Goal: Information Seeking & Learning: Learn about a topic

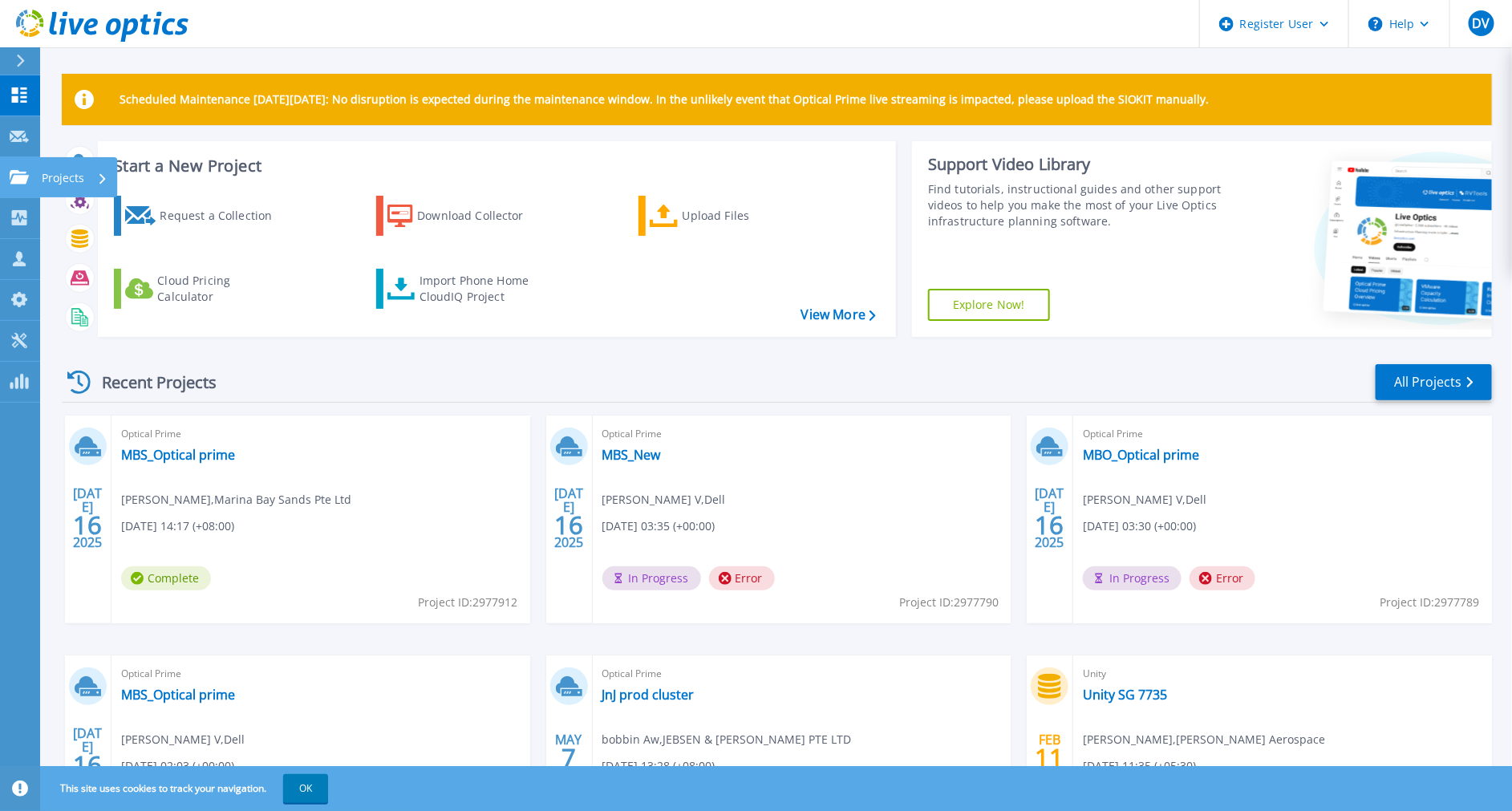
click at [18, 170] on div at bounding box center [19, 177] width 19 height 15
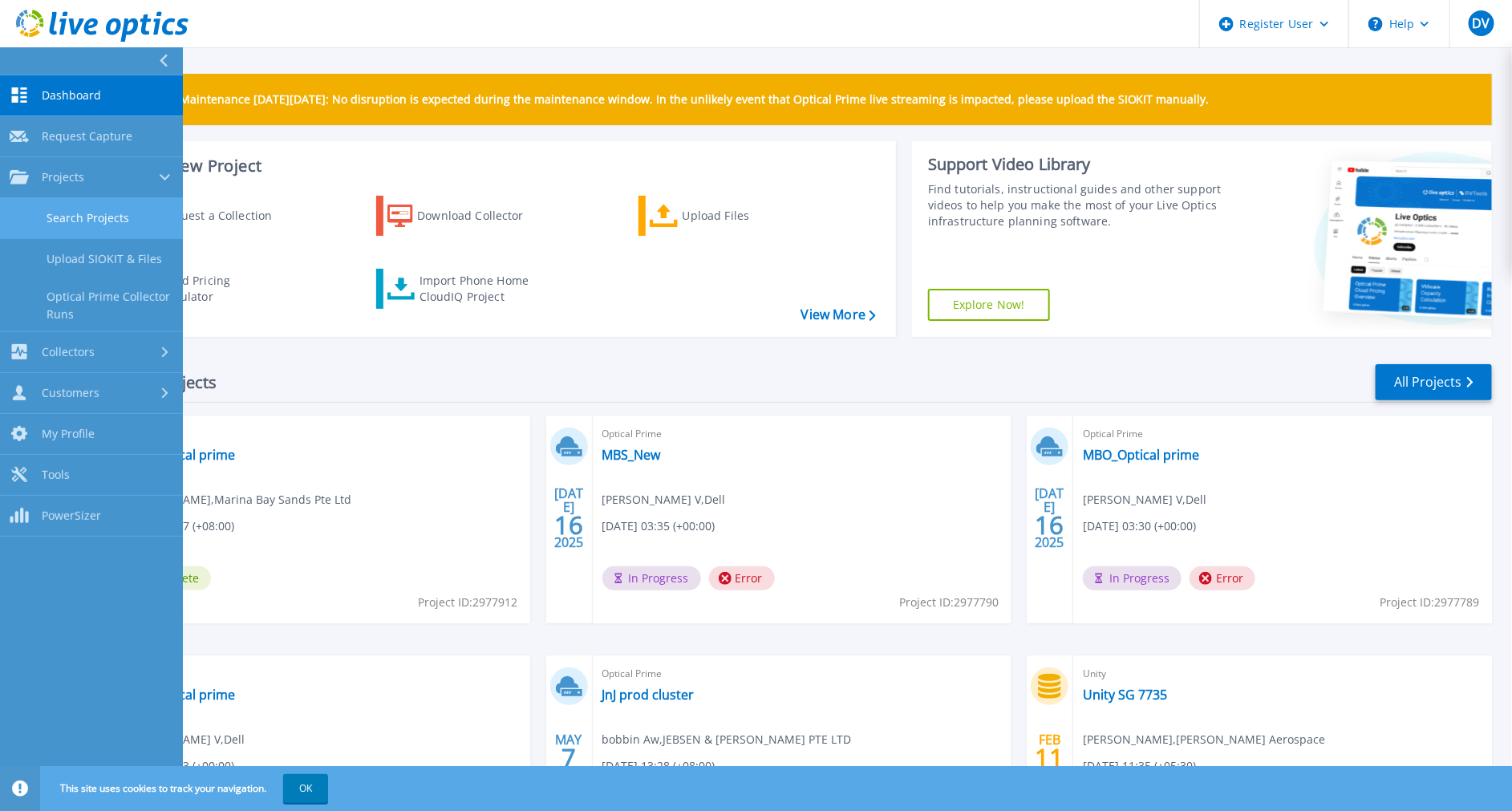
click at [78, 231] on link "Search Projects" at bounding box center [91, 219] width 183 height 41
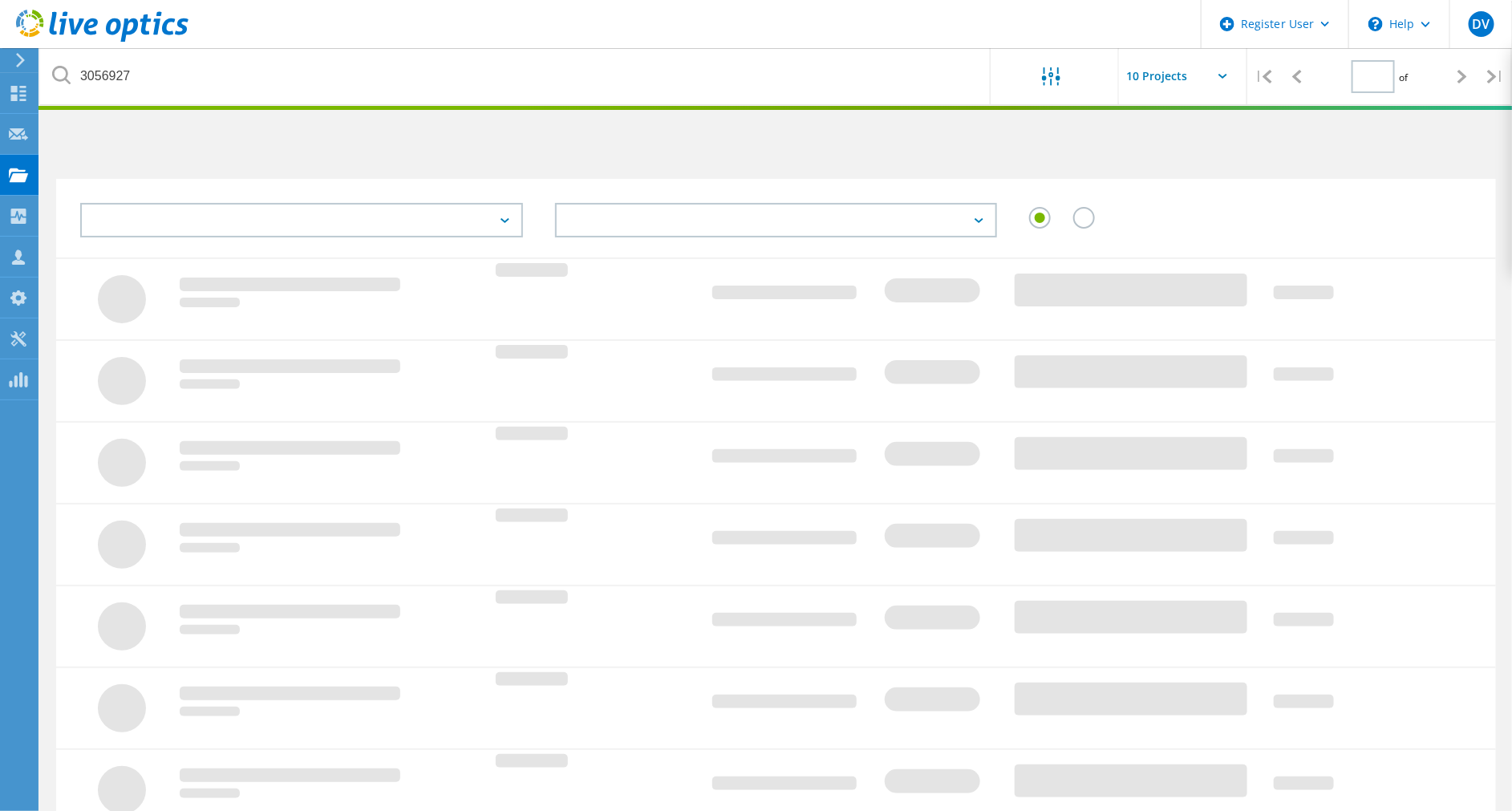
type input "1"
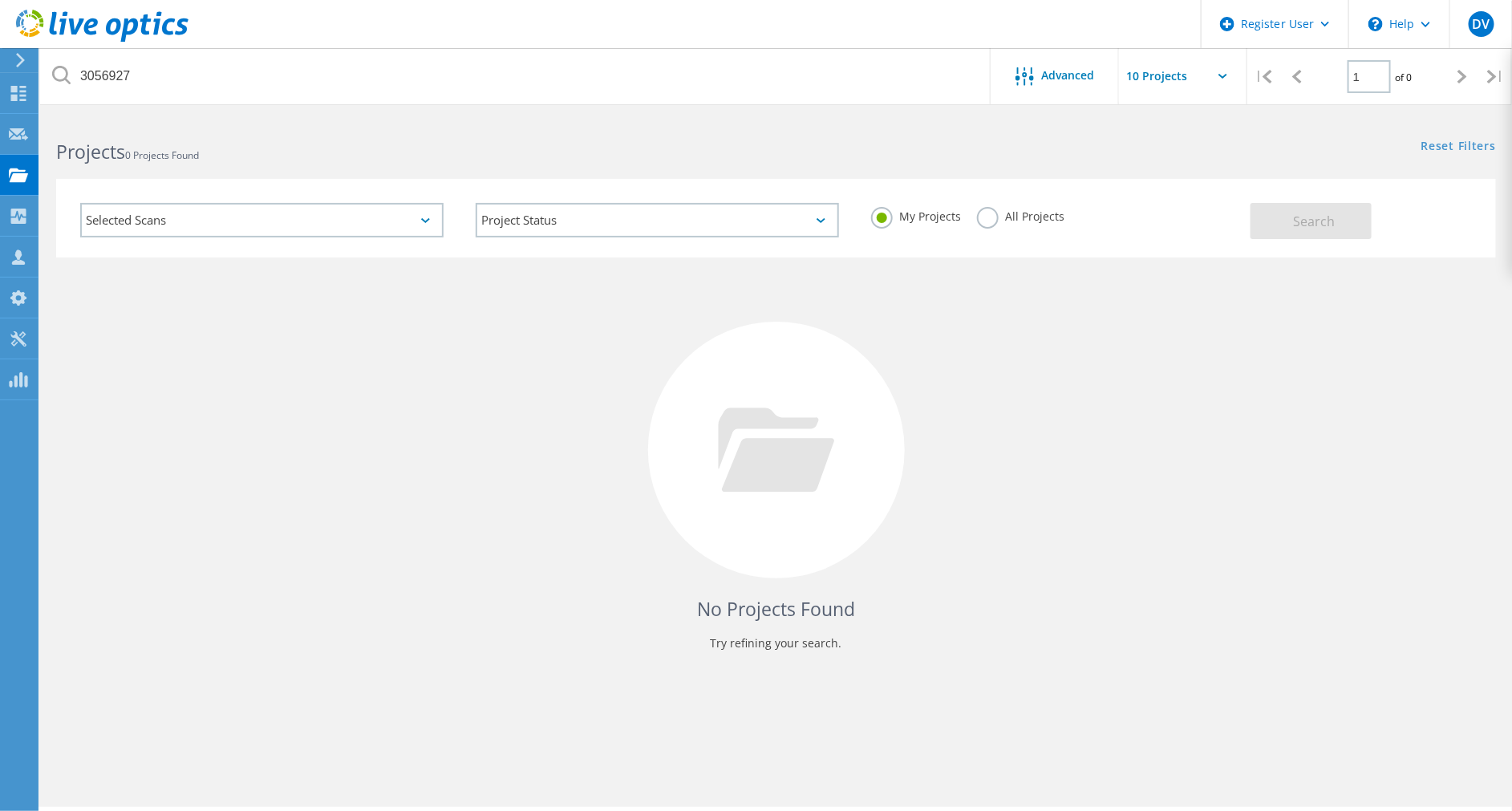
click at [992, 218] on label "All Projects" at bounding box center [1021, 215] width 88 height 15
click at [0, 0] on input "All Projects" at bounding box center [0, 0] width 0 height 0
click at [369, 225] on div "Selected Scans" at bounding box center [261, 220] width 363 height 34
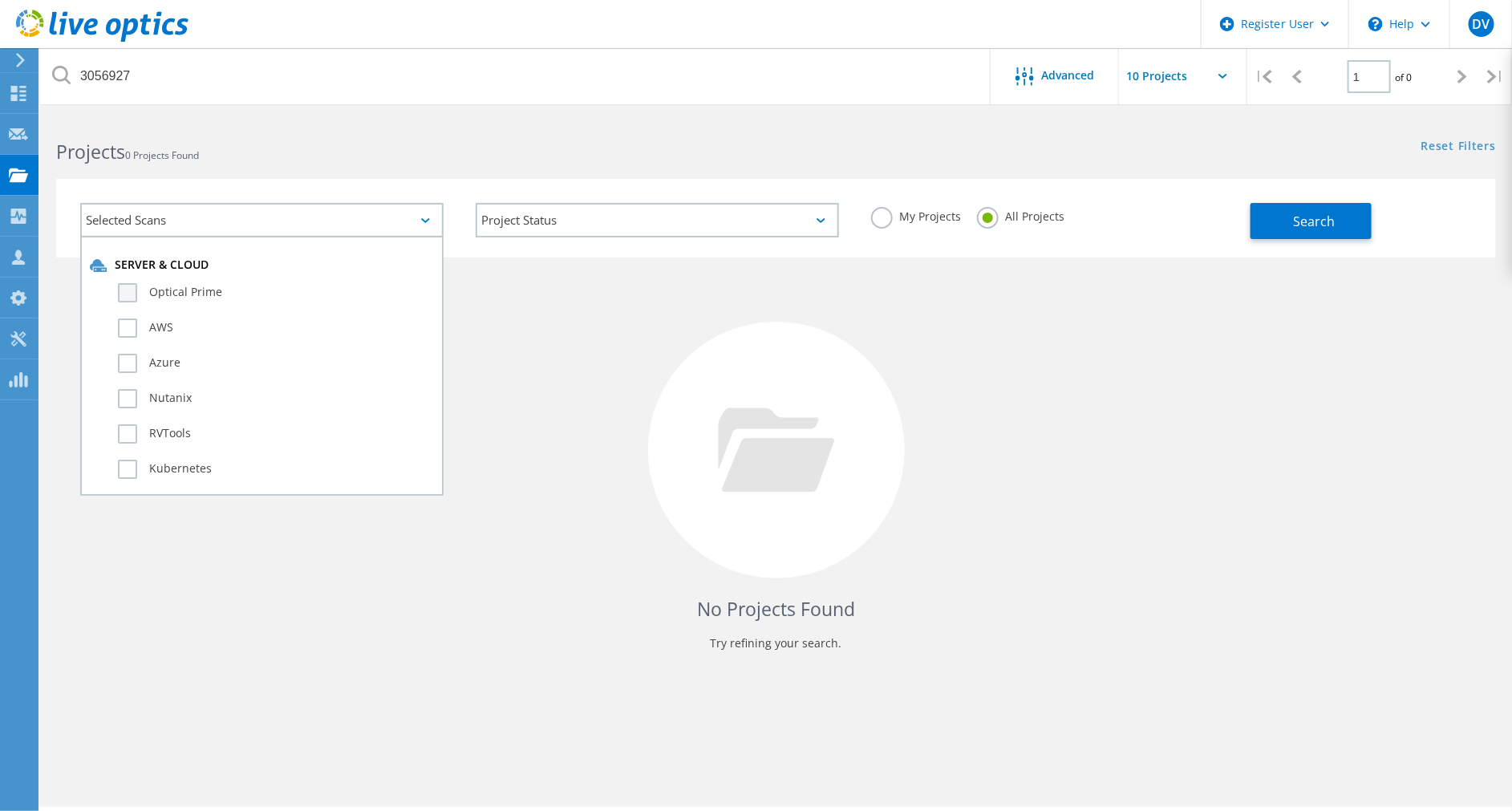
click at [132, 298] on label "Optical Prime" at bounding box center [276, 293] width 316 height 19
click at [0, 0] on input "Optical Prime" at bounding box center [0, 0] width 0 height 0
click at [1302, 204] on button "Search" at bounding box center [1311, 221] width 121 height 36
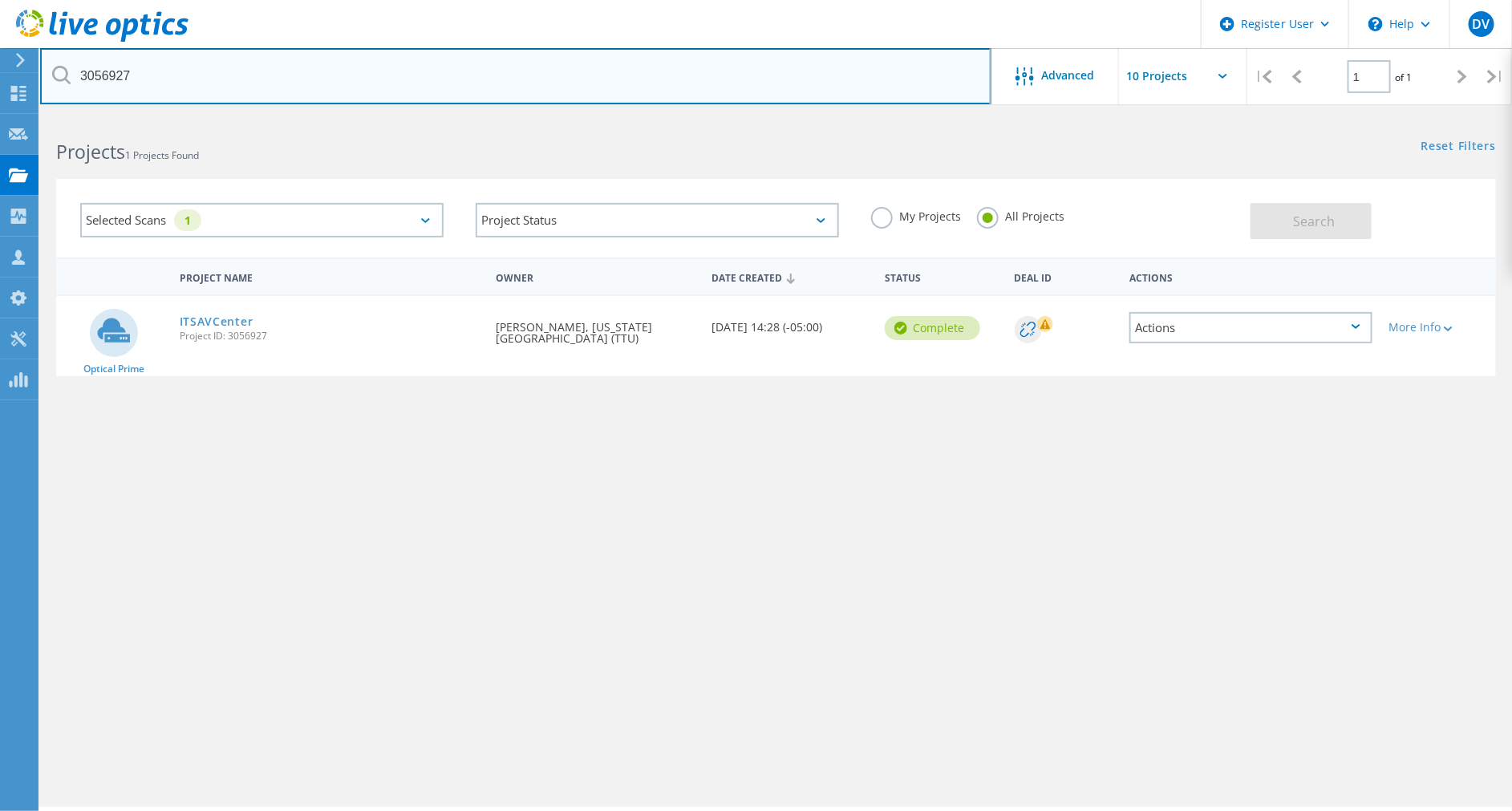
click at [118, 67] on input "3056927" at bounding box center [515, 76] width 951 height 56
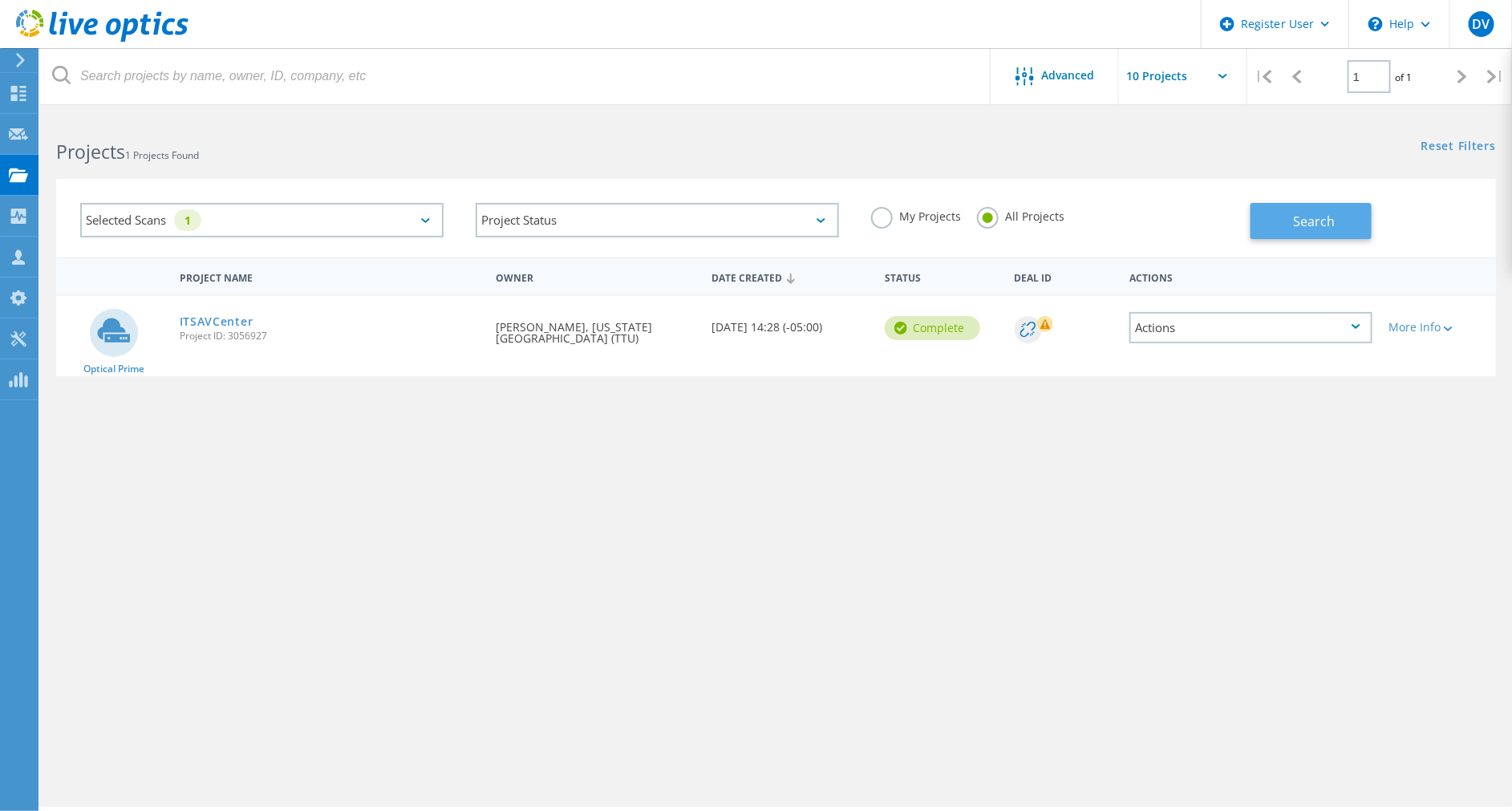
click at [1340, 224] on button "Search" at bounding box center [1311, 221] width 121 height 36
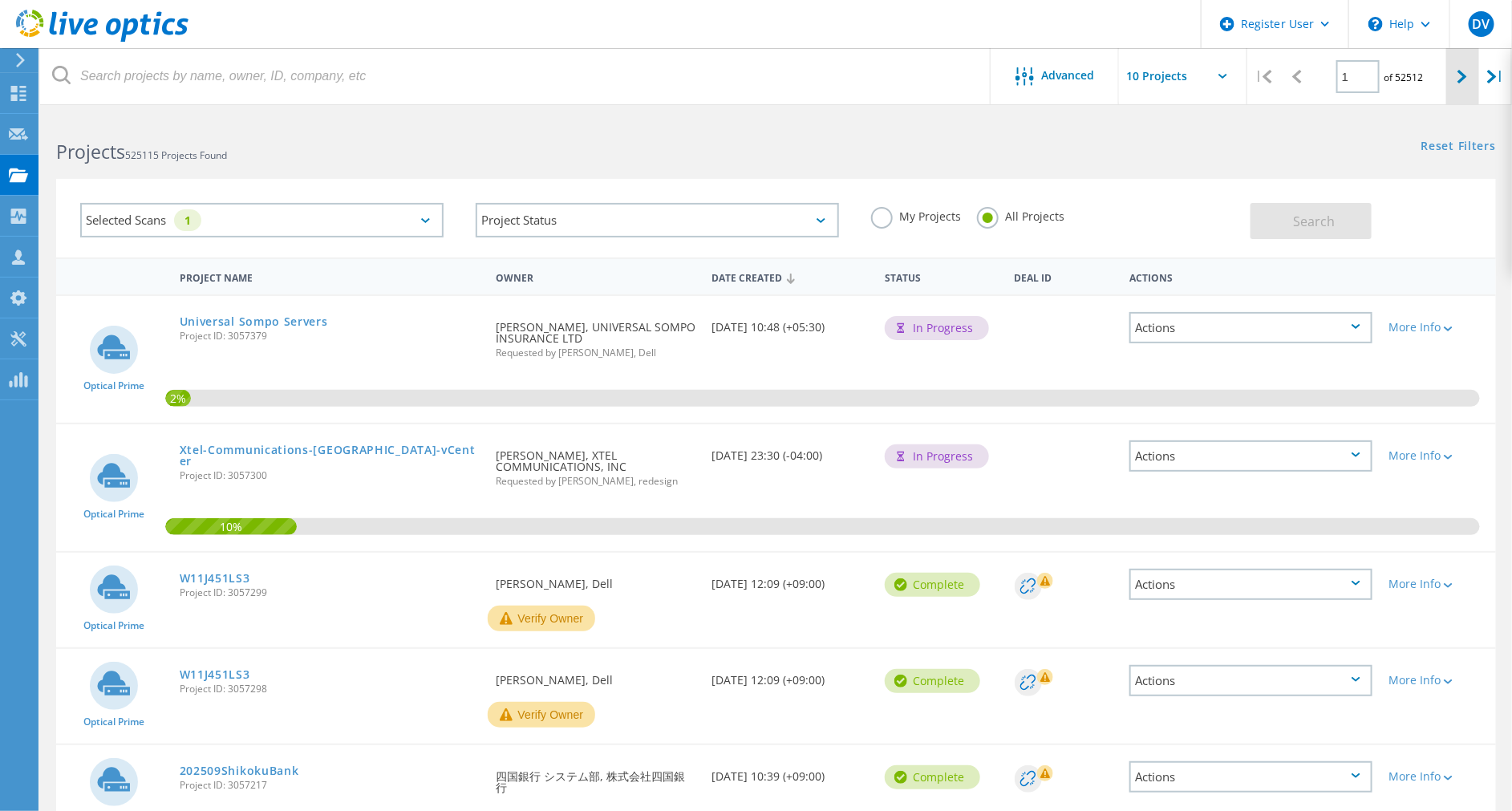
click at [1454, 89] on div at bounding box center [1462, 76] width 33 height 57
type input "2"
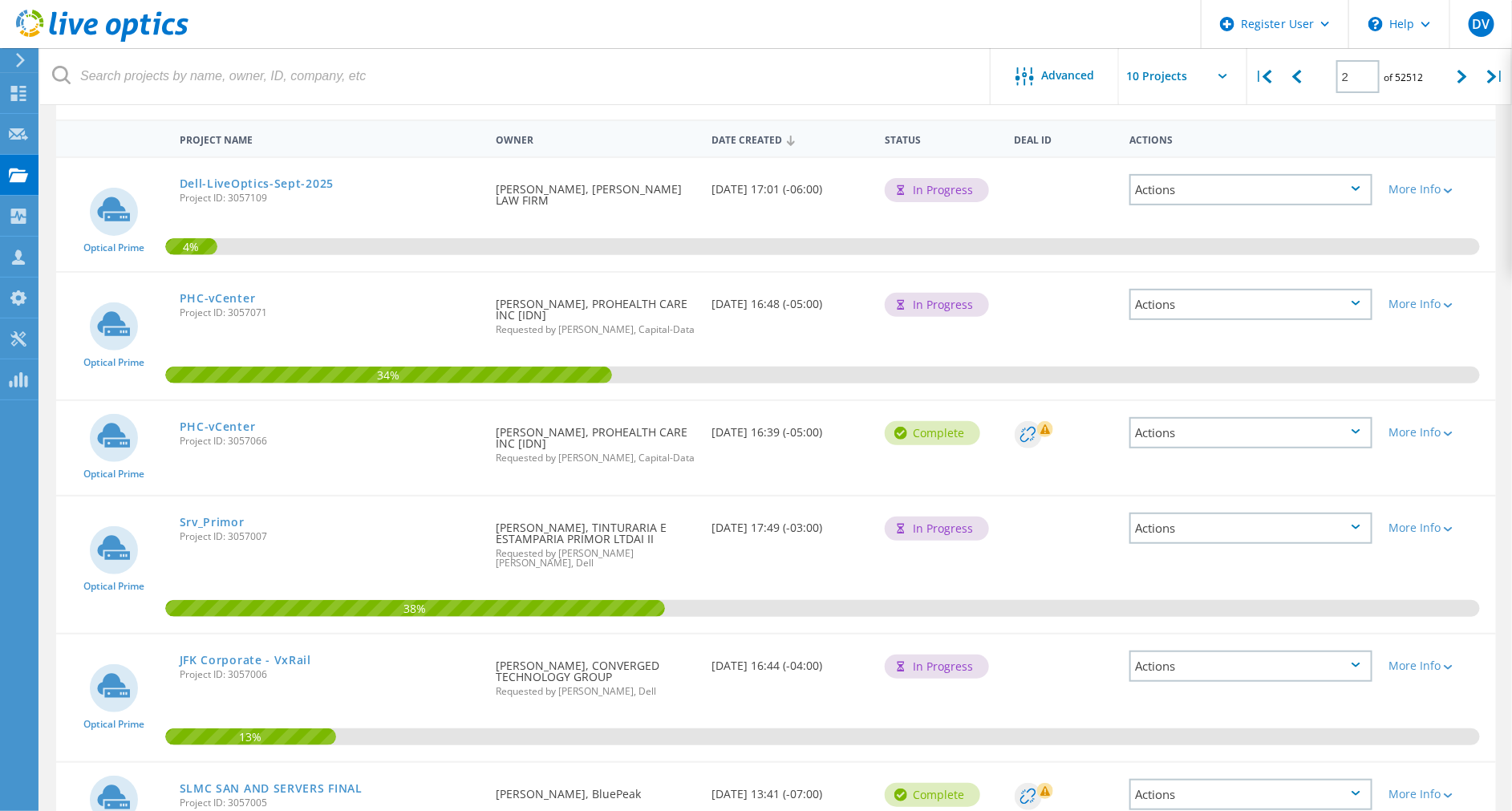
scroll to position [241, 0]
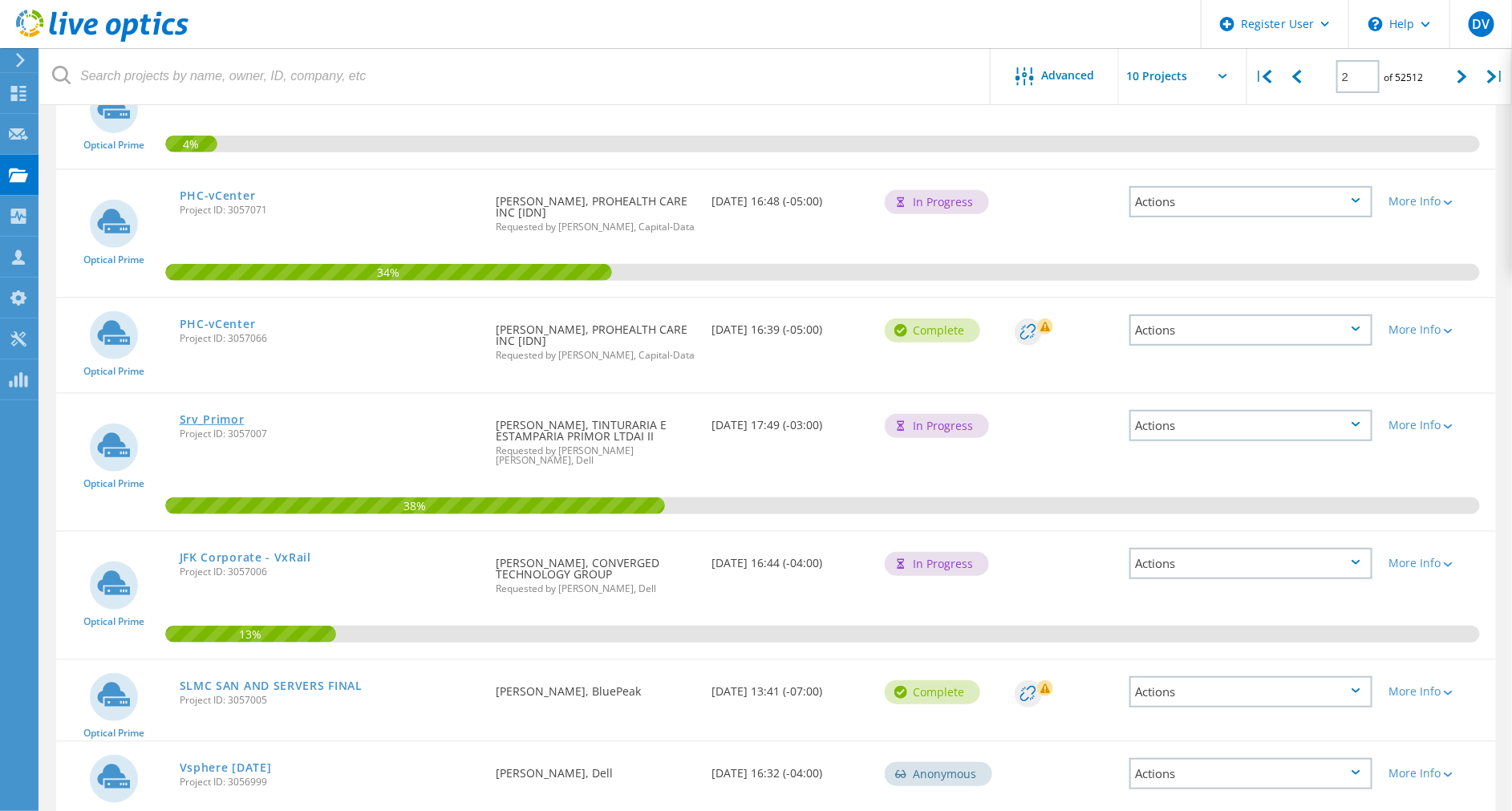
click at [227, 423] on link "Srv_Primor" at bounding box center [212, 419] width 65 height 11
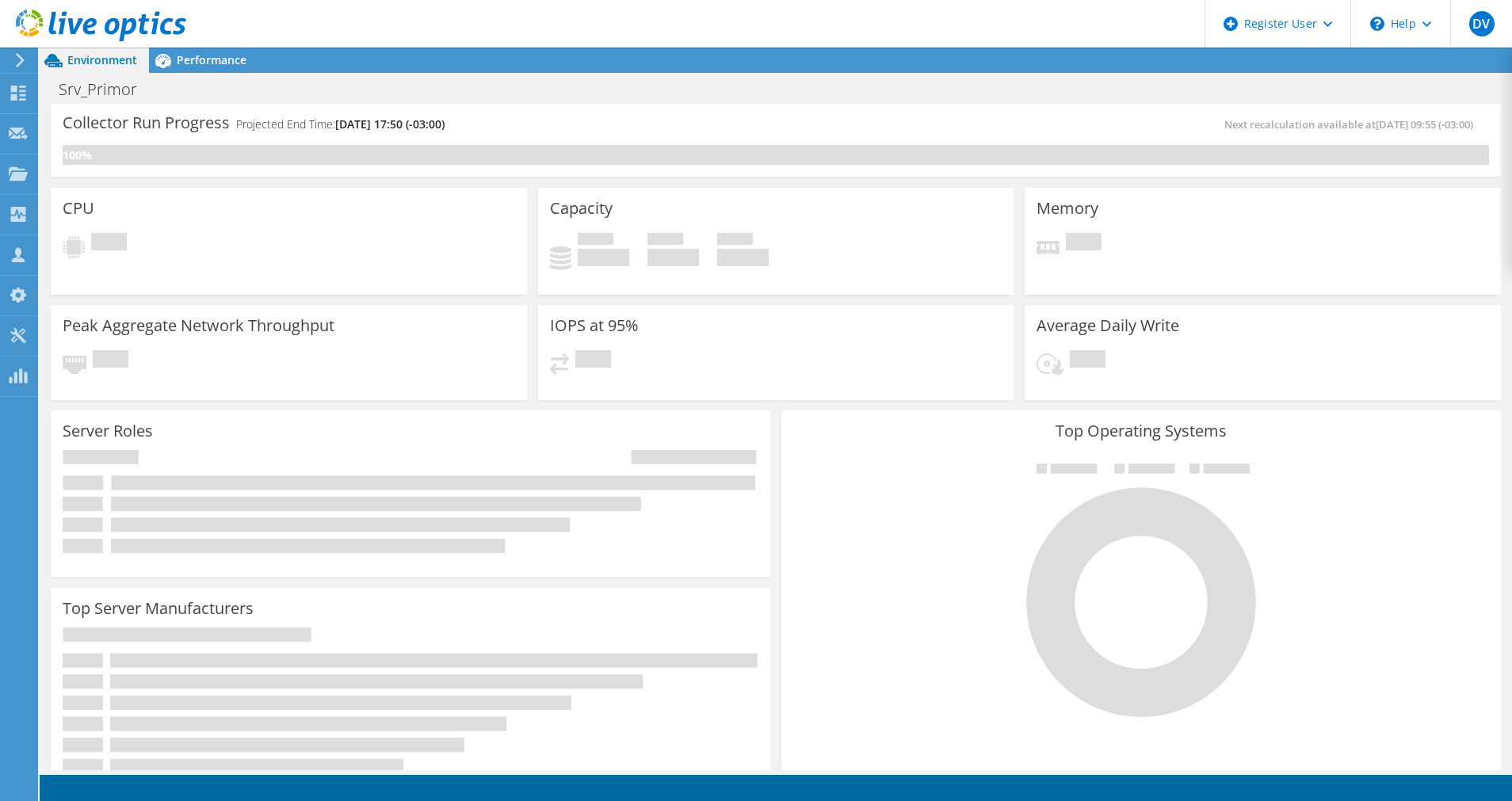
drag, startPoint x: 0, startPoint y: 0, endPoint x: 517, endPoint y: 501, distance: 719.9
click at [517, 501] on rect at bounding box center [377, 503] width 531 height 14
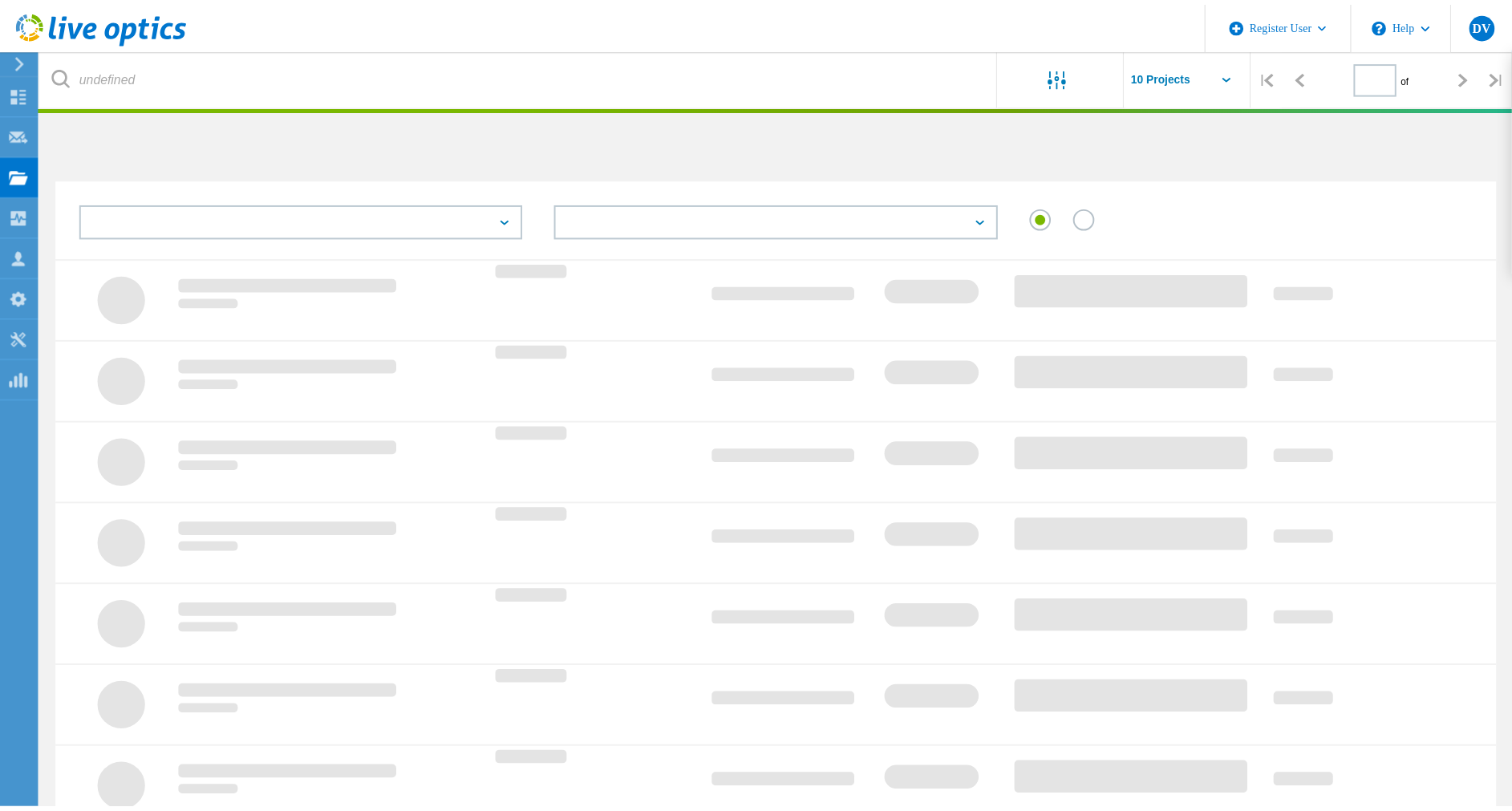
scroll to position [241, 0]
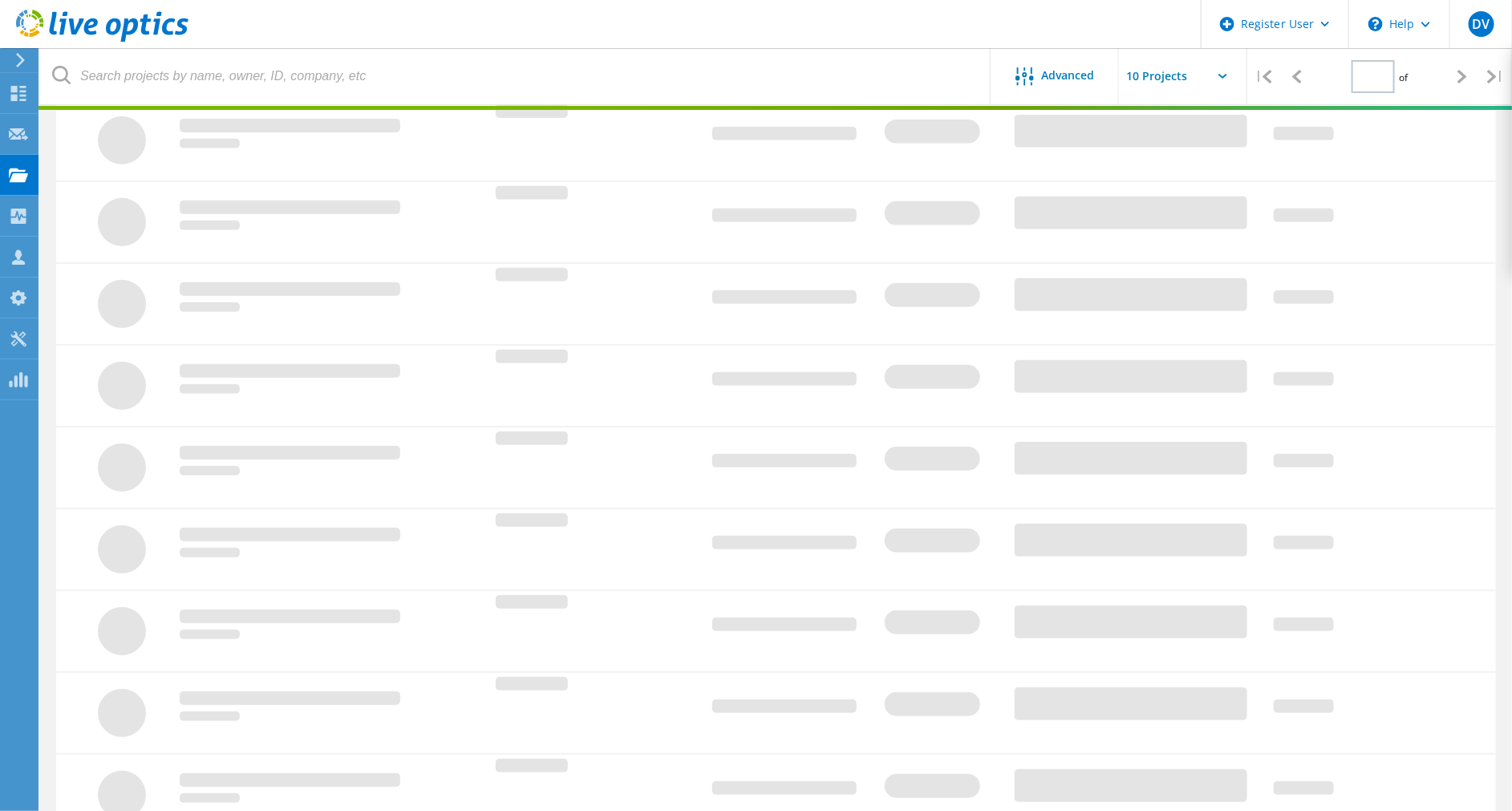
type input "2"
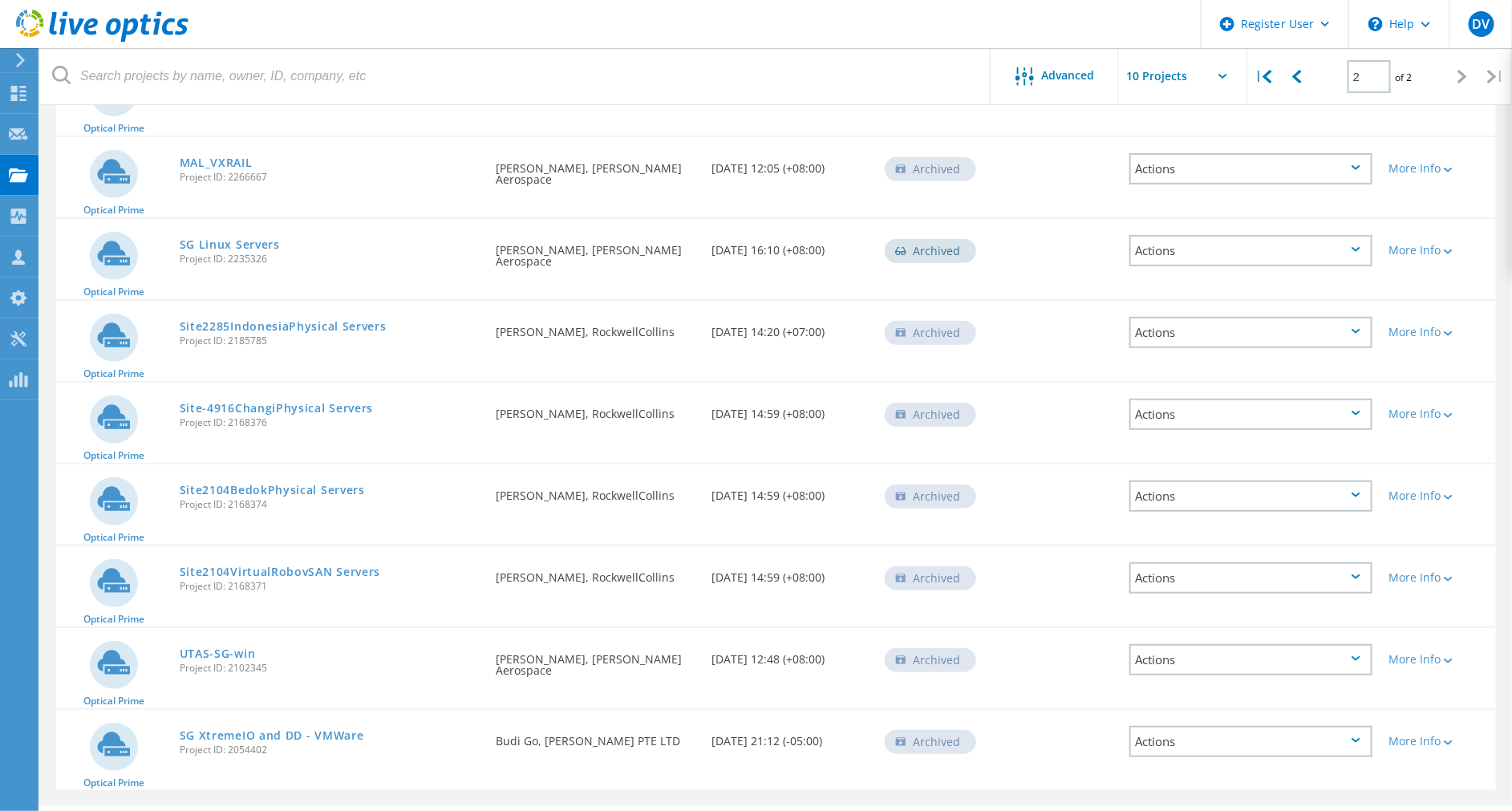
scroll to position [0, 0]
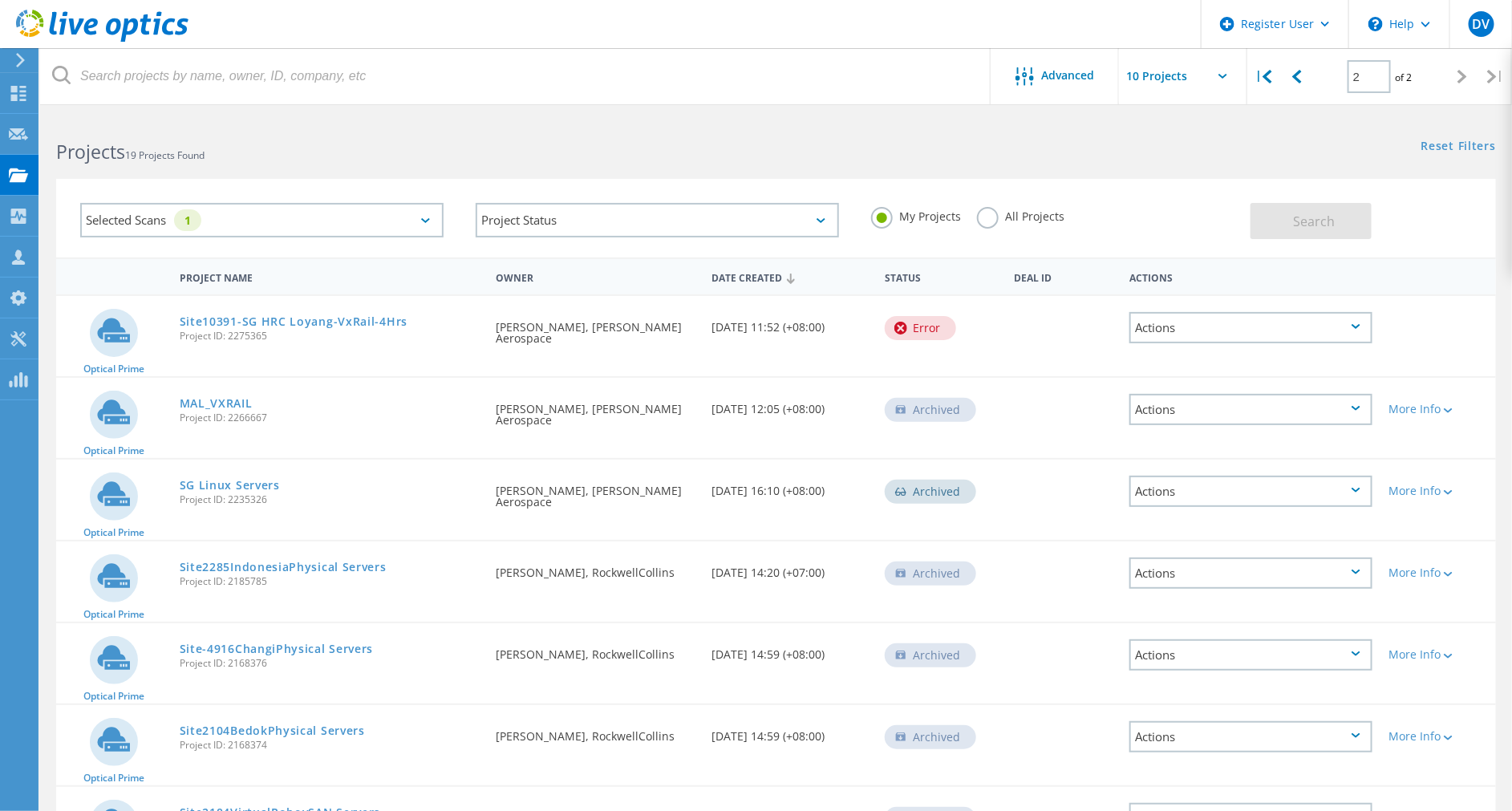
click at [998, 223] on div "All Projects" at bounding box center [1021, 218] width 88 height 23
click at [925, 214] on label "My Projects" at bounding box center [916, 215] width 90 height 15
click at [0, 0] on input "My Projects" at bounding box center [0, 0] width 0 height 0
click at [1015, 216] on label "All Projects" at bounding box center [1021, 215] width 88 height 15
click at [0, 0] on input "All Projects" at bounding box center [0, 0] width 0 height 0
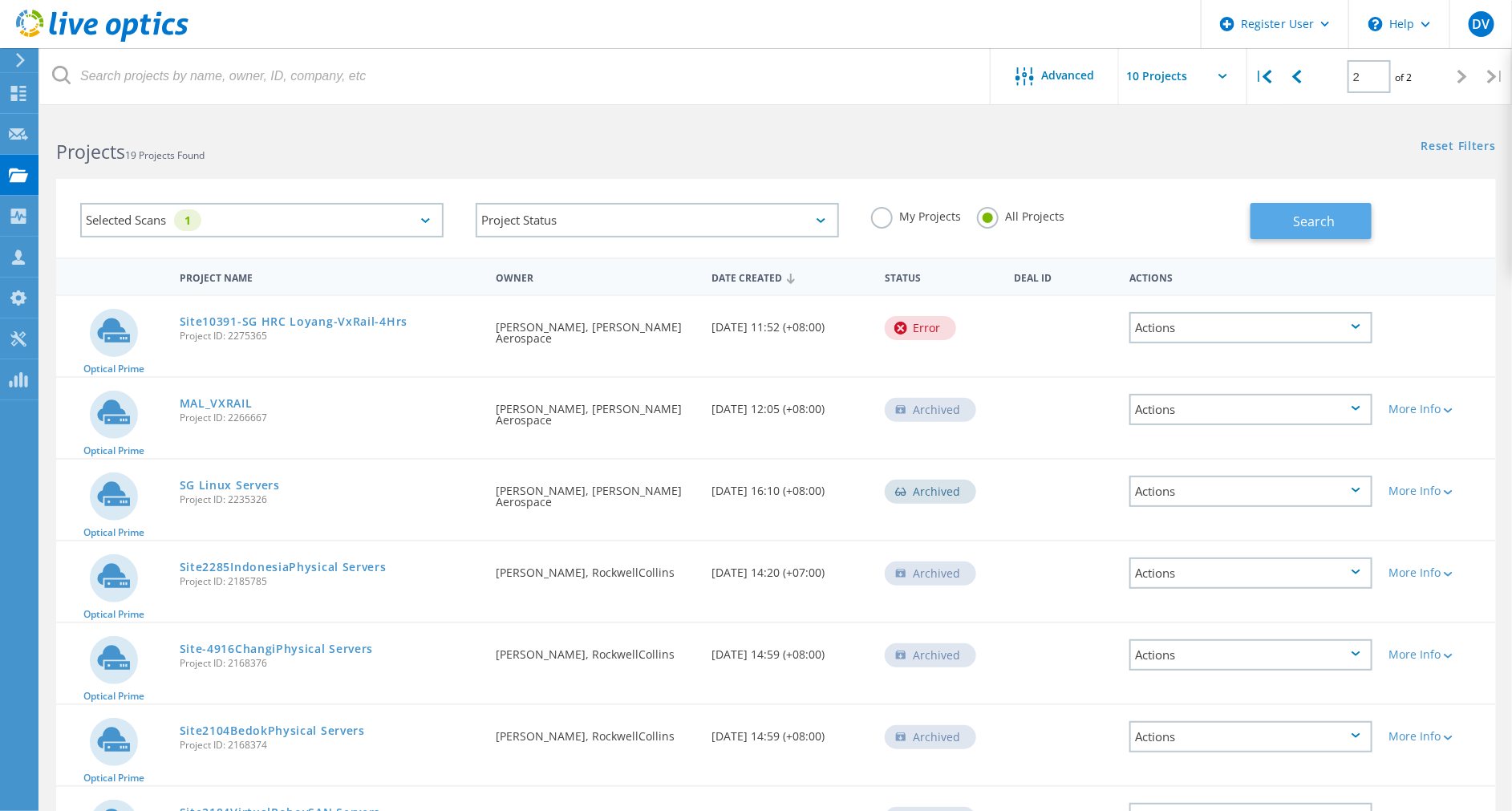
click at [1324, 219] on span "Search" at bounding box center [1314, 221] width 42 height 18
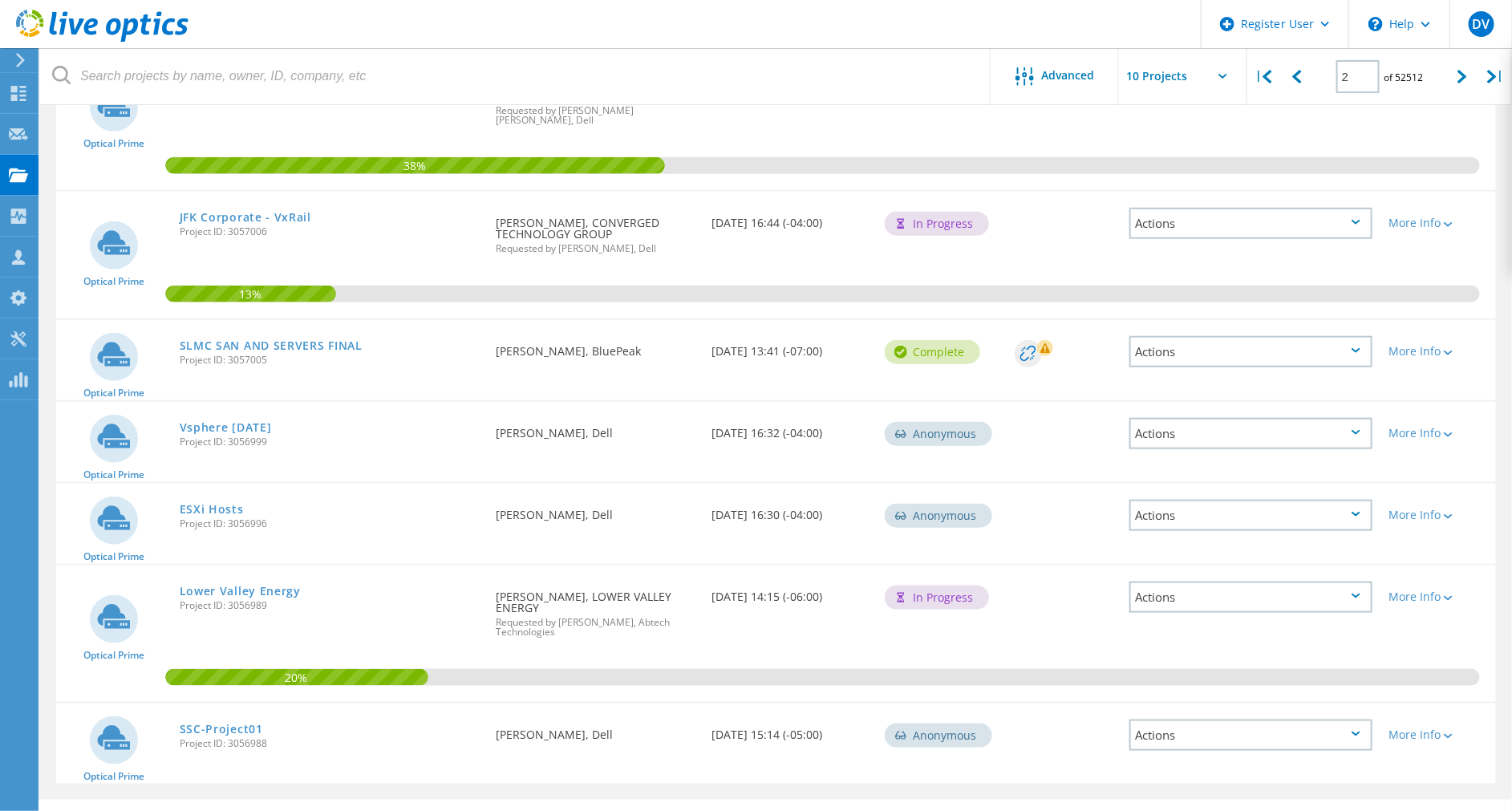
scroll to position [601, 0]
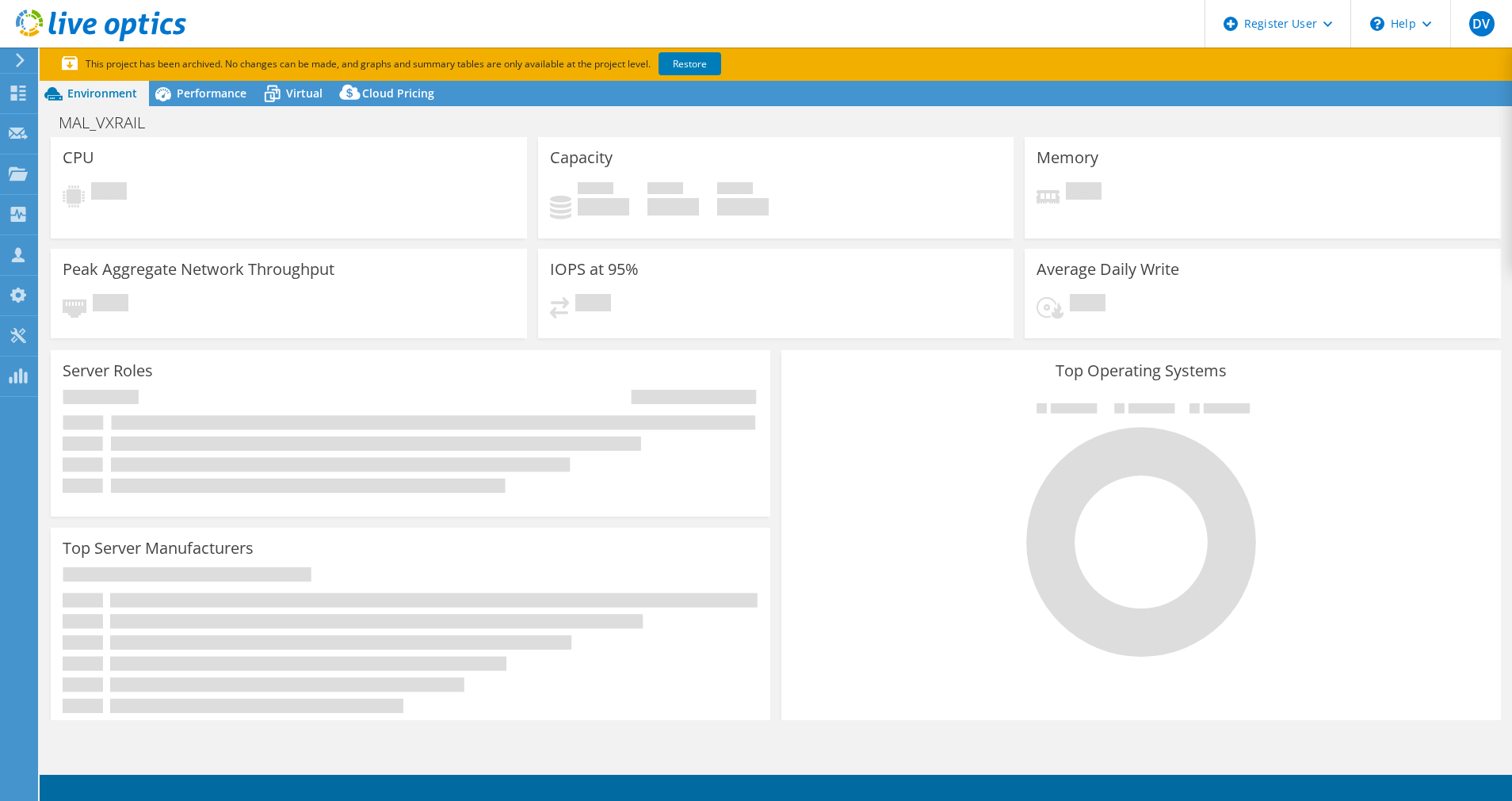
select select "USD"
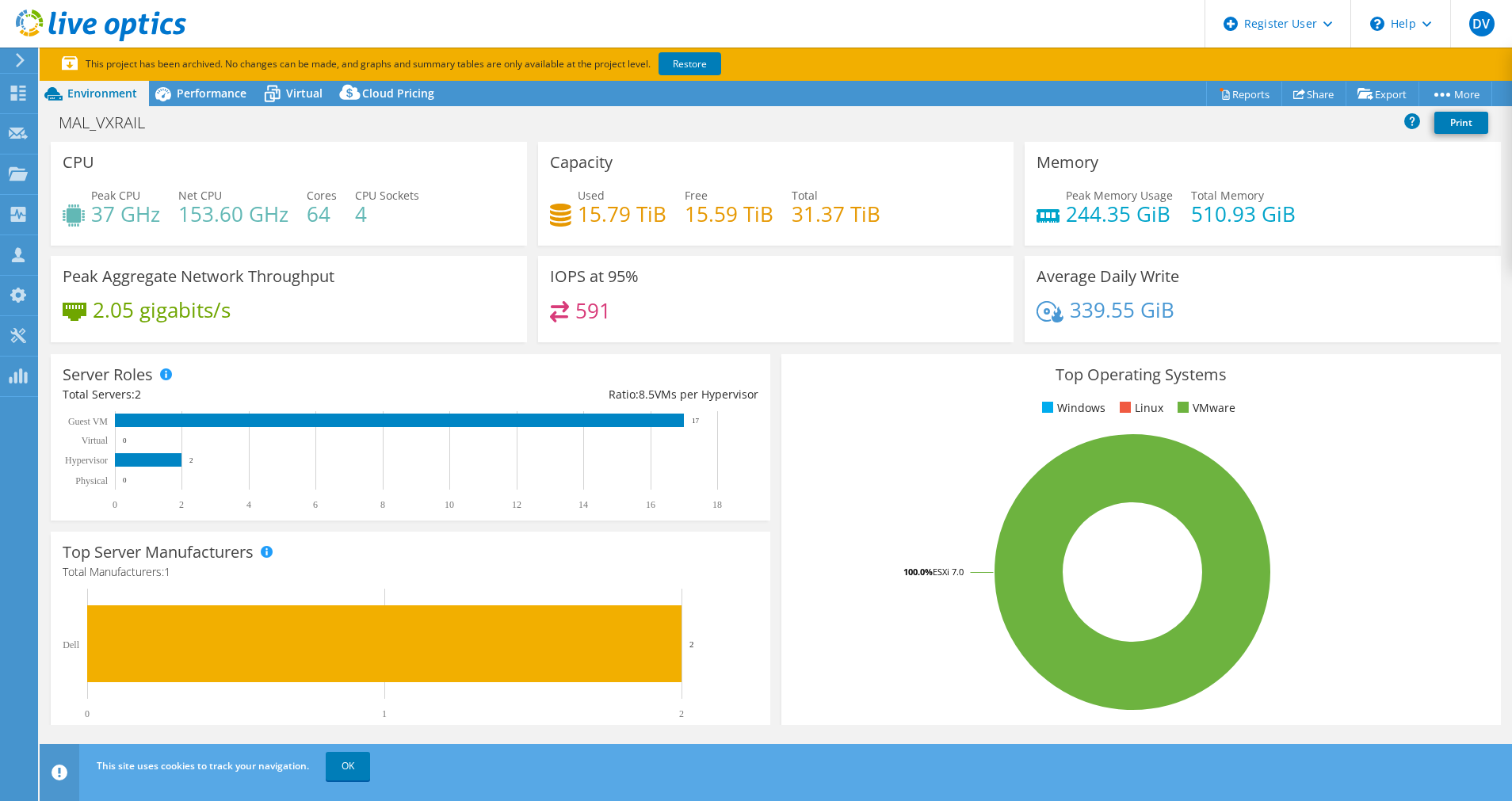
click at [592, 216] on h4 "15.79 TiB" at bounding box center [622, 214] width 89 height 18
drag, startPoint x: 592, startPoint y: 216, endPoint x: 639, endPoint y: 266, distance: 68.6
click at [639, 266] on div "IOPS at 95% 591" at bounding box center [776, 300] width 476 height 87
click at [590, 217] on h4 "15.79 TiB" at bounding box center [622, 214] width 89 height 18
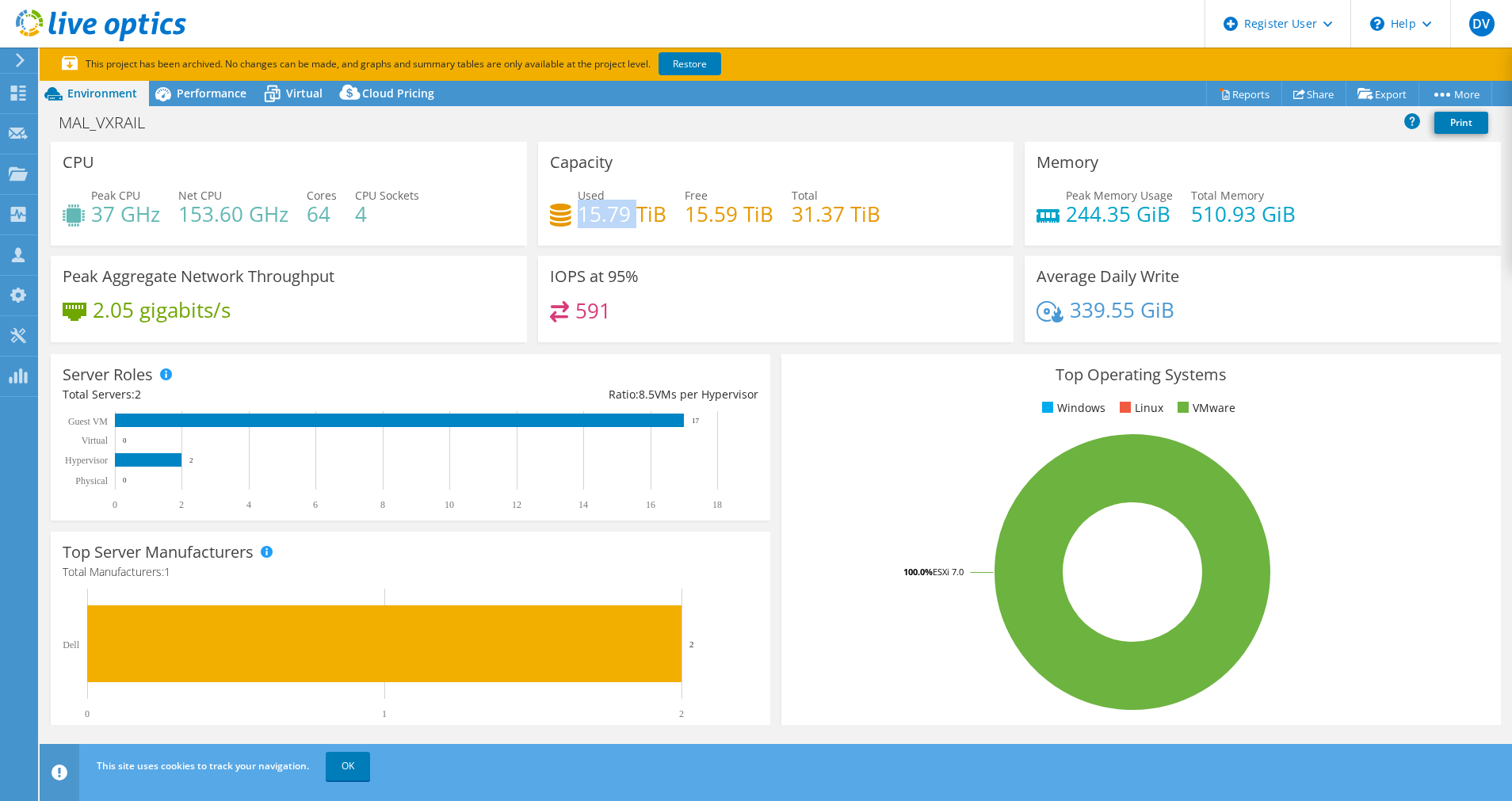
click at [590, 217] on h4 "15.79 TiB" at bounding box center [622, 214] width 89 height 18
drag, startPoint x: 590, startPoint y: 217, endPoint x: 722, endPoint y: 285, distance: 148.5
click at [722, 285] on div "IOPS at 95% 591" at bounding box center [776, 300] width 476 height 87
click at [604, 235] on div "Used 15.79 TiB Free 15.59 TiB Total 31.37 TiB" at bounding box center [776, 212] width 452 height 52
click at [604, 216] on h4 "15.79 TiB" at bounding box center [622, 214] width 89 height 18
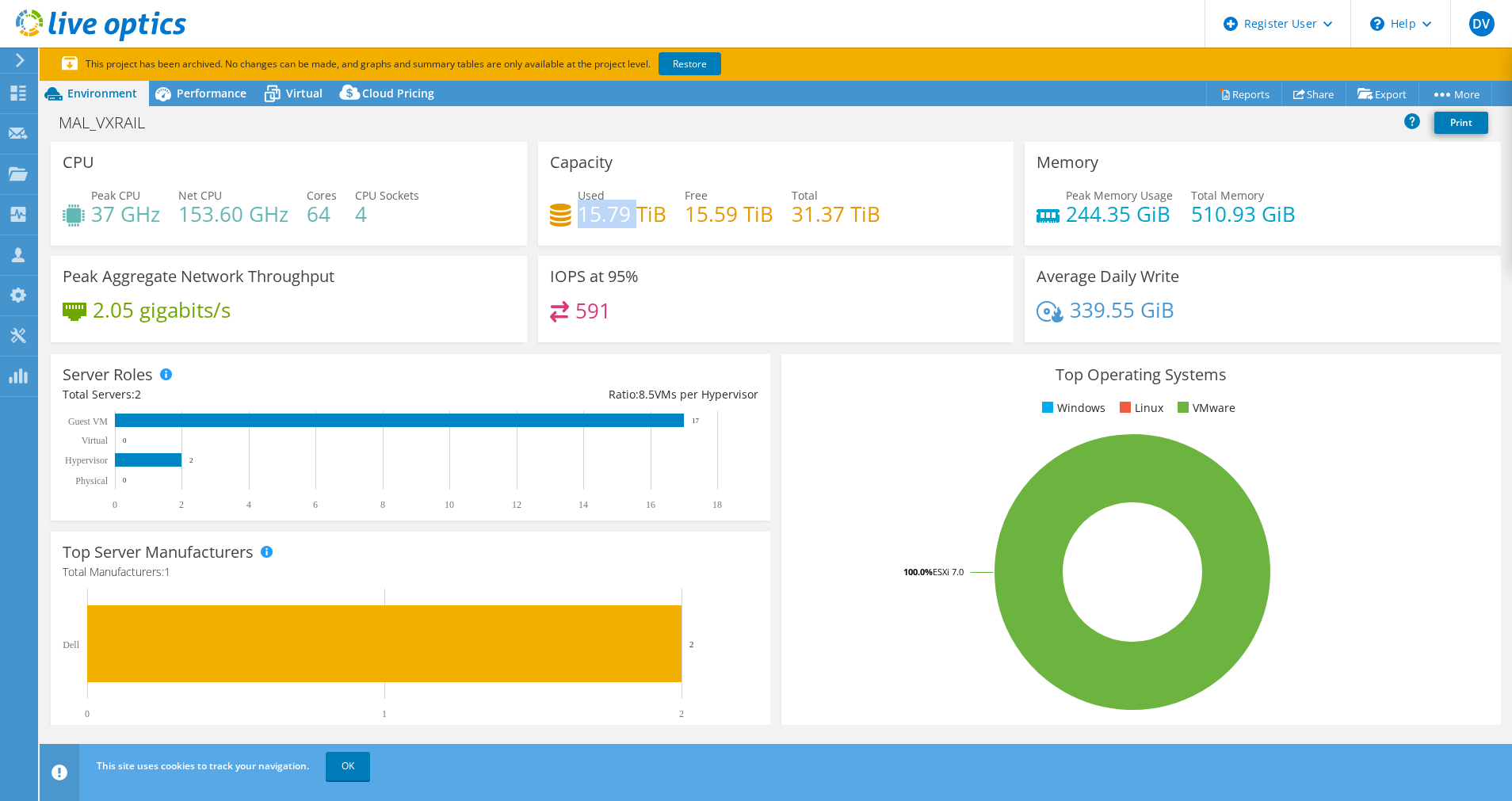
click at [604, 216] on h4 "15.79 TiB" at bounding box center [622, 214] width 89 height 18
drag, startPoint x: 604, startPoint y: 216, endPoint x: 841, endPoint y: 297, distance: 250.5
click at [841, 297] on div "IOPS at 95% 591" at bounding box center [776, 300] width 476 height 87
click at [608, 239] on div "Capacity Used 15.79 TiB Free 15.59 TiB Total 31.37 TiB" at bounding box center [776, 193] width 476 height 104
click at [1081, 316] on h4 "339.55 GiB" at bounding box center [1121, 310] width 104 height 18
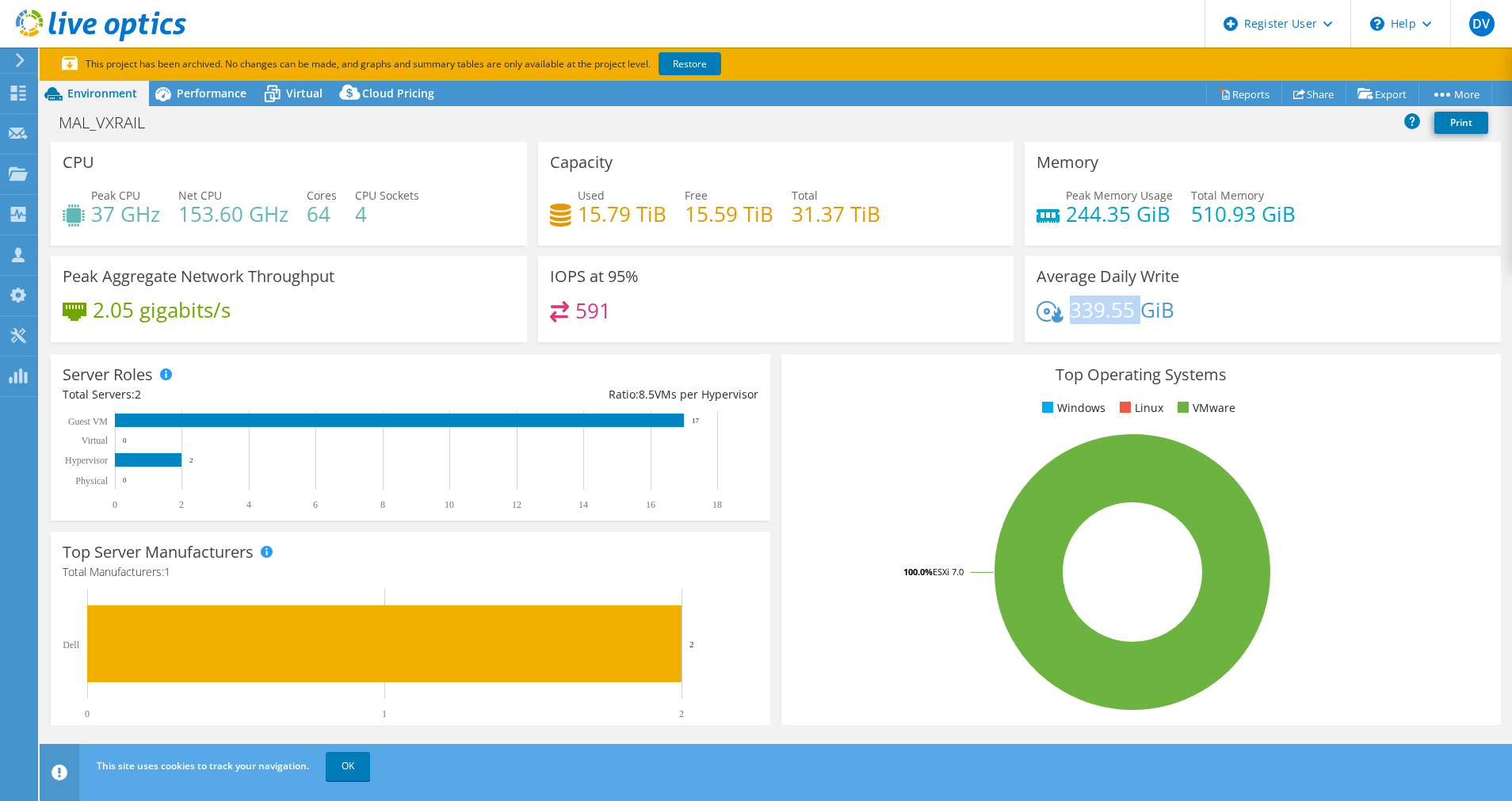
click at [1081, 316] on h4 "339.55 GiB" at bounding box center [1121, 310] width 104 height 18
drag, startPoint x: 1081, startPoint y: 316, endPoint x: 1319, endPoint y: 294, distance: 239.0
click at [1319, 294] on div "Average Daily Write 339.55 GiB" at bounding box center [1262, 300] width 476 height 87
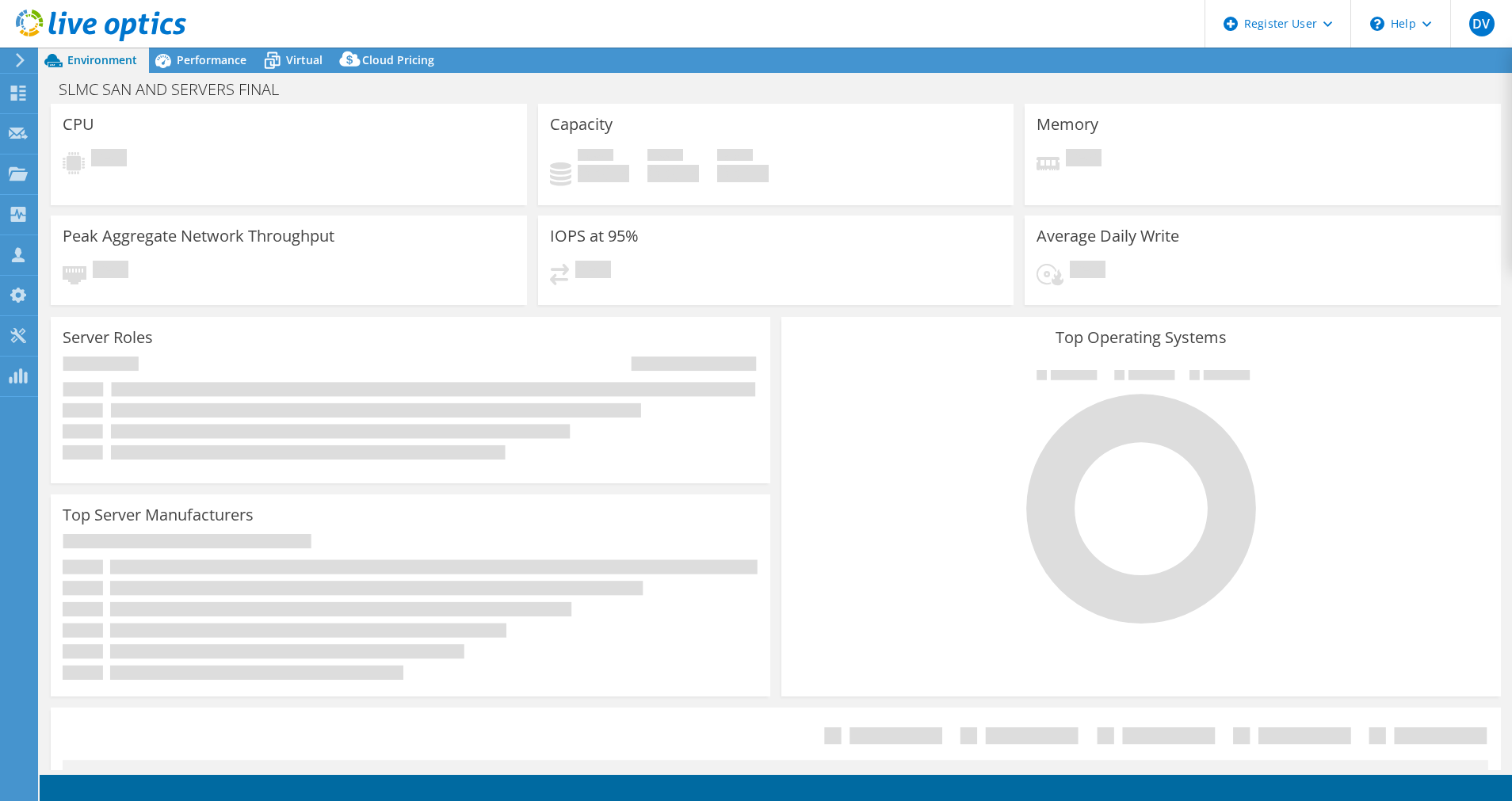
select select "USD"
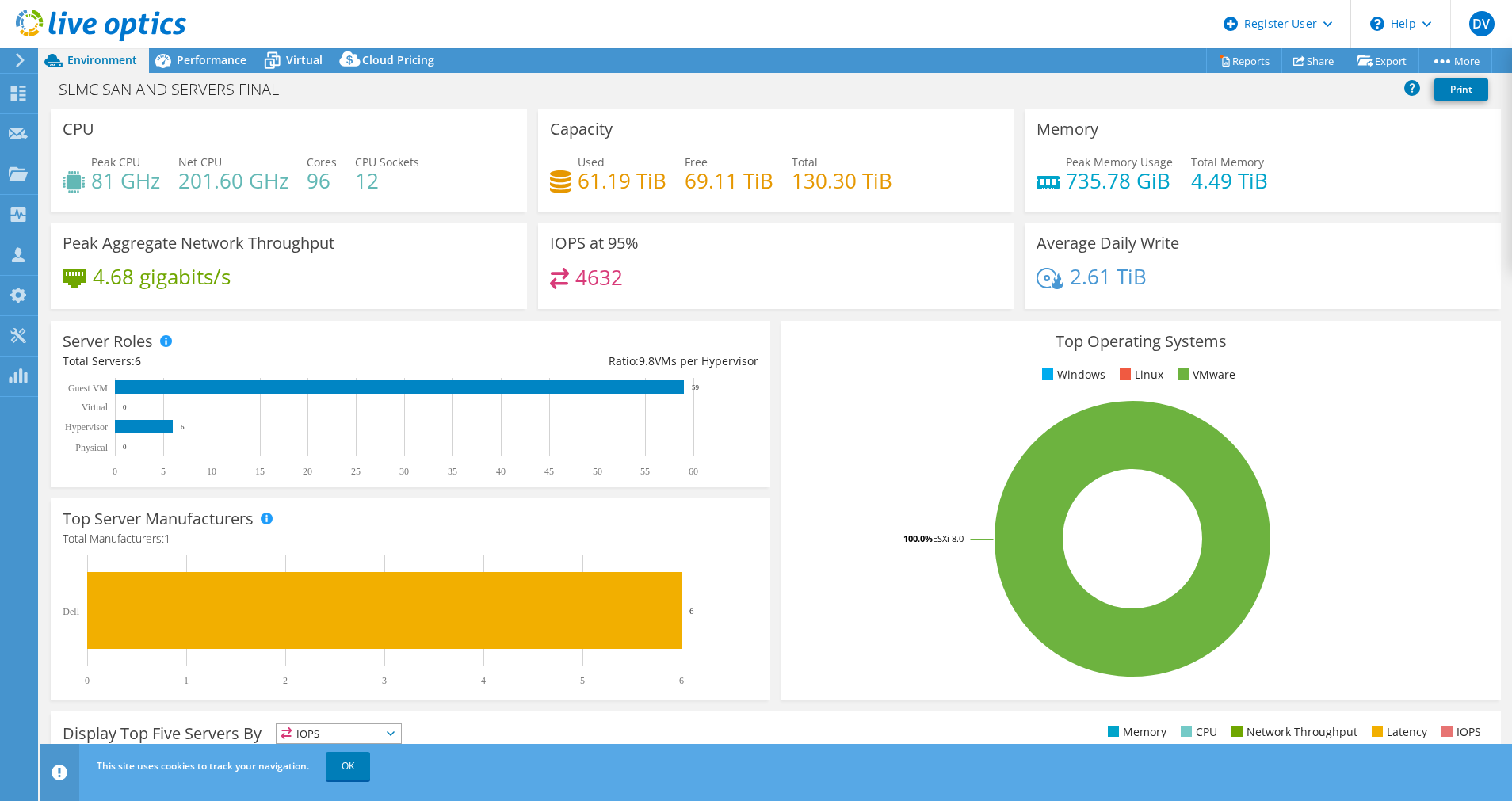
click at [604, 186] on h4 "61.19 TiB" at bounding box center [622, 181] width 89 height 18
click at [889, 453] on rect at bounding box center [1133, 538] width 678 height 277
click at [604, 189] on h4 "61.19 TiB" at bounding box center [622, 181] width 89 height 18
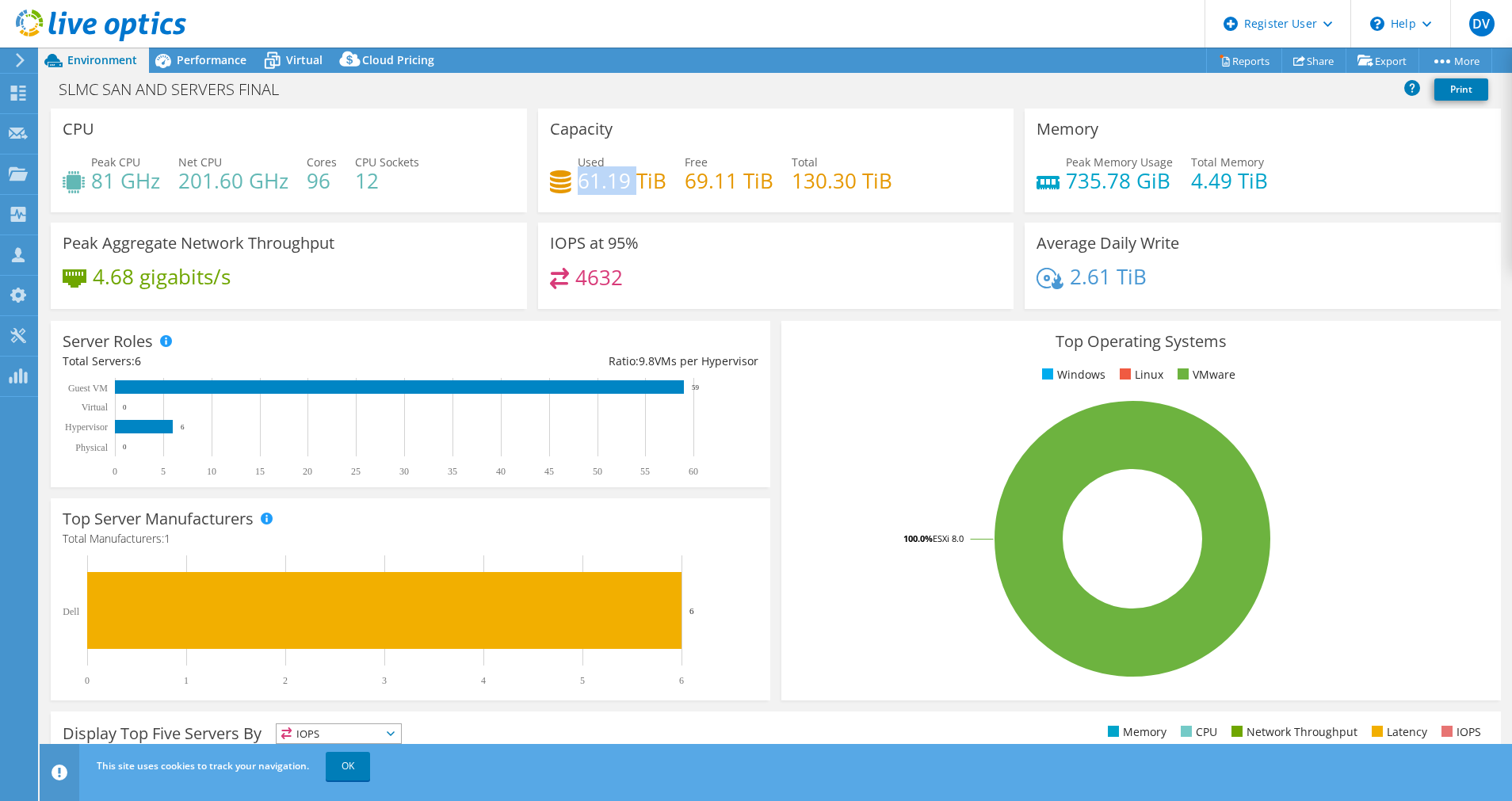
click at [604, 189] on h4 "61.19 TiB" at bounding box center [622, 181] width 89 height 18
drag, startPoint x: 604, startPoint y: 190, endPoint x: 853, endPoint y: 416, distance: 336.3
click at [853, 416] on rect at bounding box center [1133, 538] width 678 height 277
click at [833, 227] on div "IOPS at 95% 4632" at bounding box center [776, 266] width 476 height 87
click at [620, 195] on div "Used 61.19 TiB Free 69.11 TiB Total 130.30 TiB" at bounding box center [776, 179] width 452 height 52
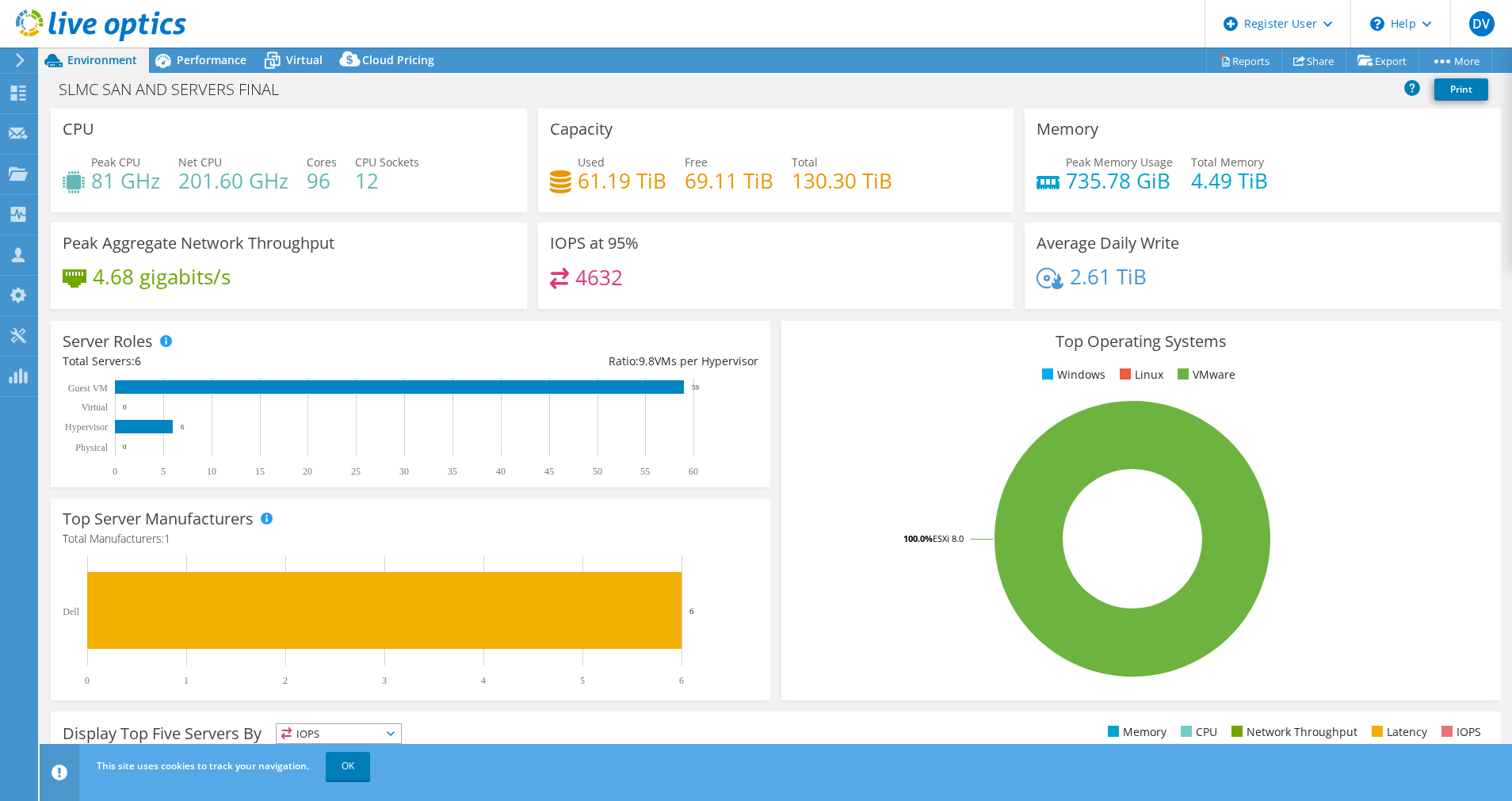
click at [611, 178] on h4 "61.19 TiB" at bounding box center [622, 181] width 89 height 18
click at [875, 490] on rect at bounding box center [1133, 538] width 678 height 277
click at [182, 71] on div "Performance" at bounding box center [204, 60] width 110 height 25
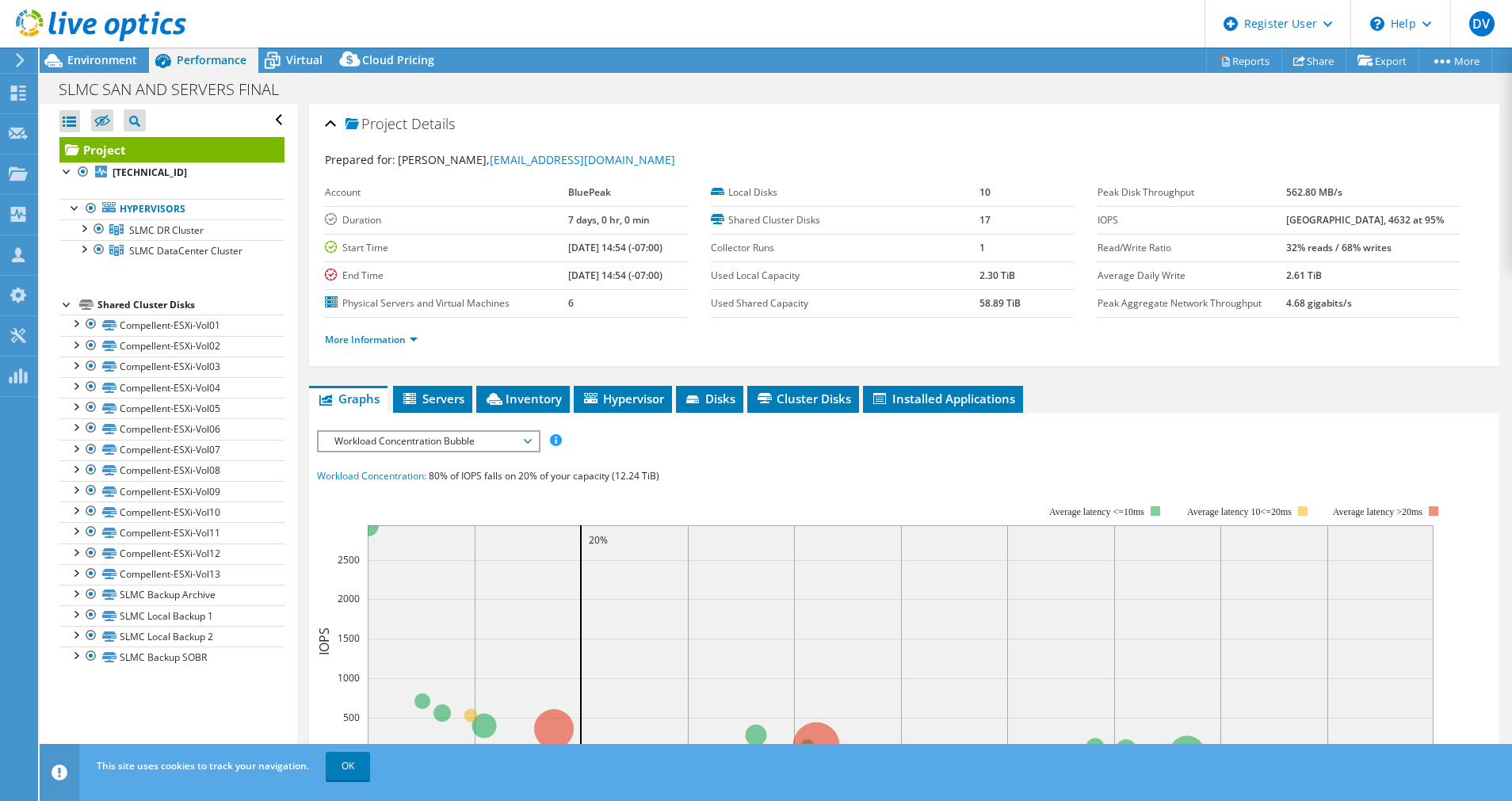
click at [416, 437] on span "Workload Concentration Bubble" at bounding box center [429, 441] width 204 height 19
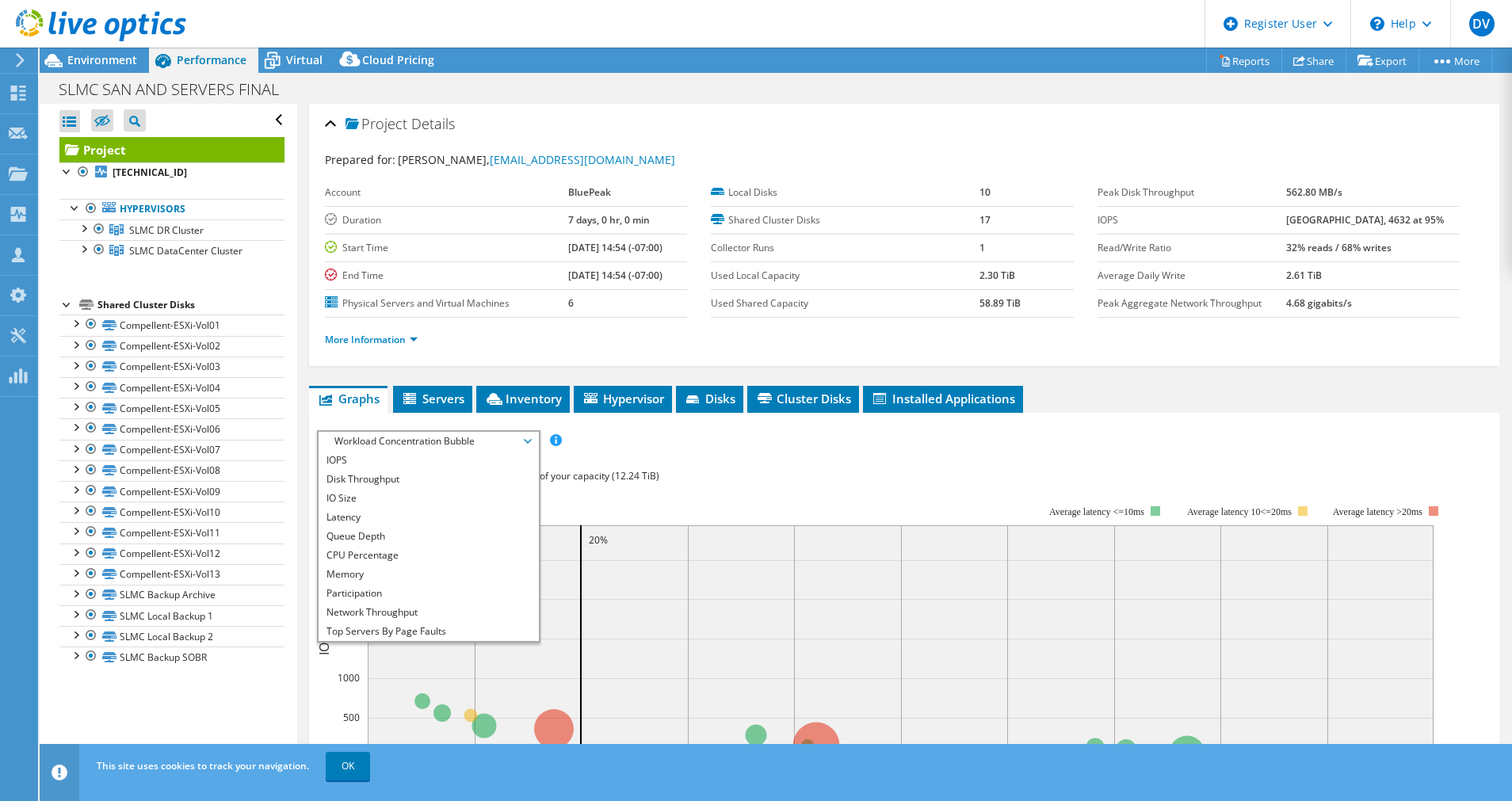
click at [756, 479] on div "Workload Concentration: 80% of IOPS falls on 20% of your capacity (12.24 TiB)" at bounding box center [904, 476] width 1175 height 18
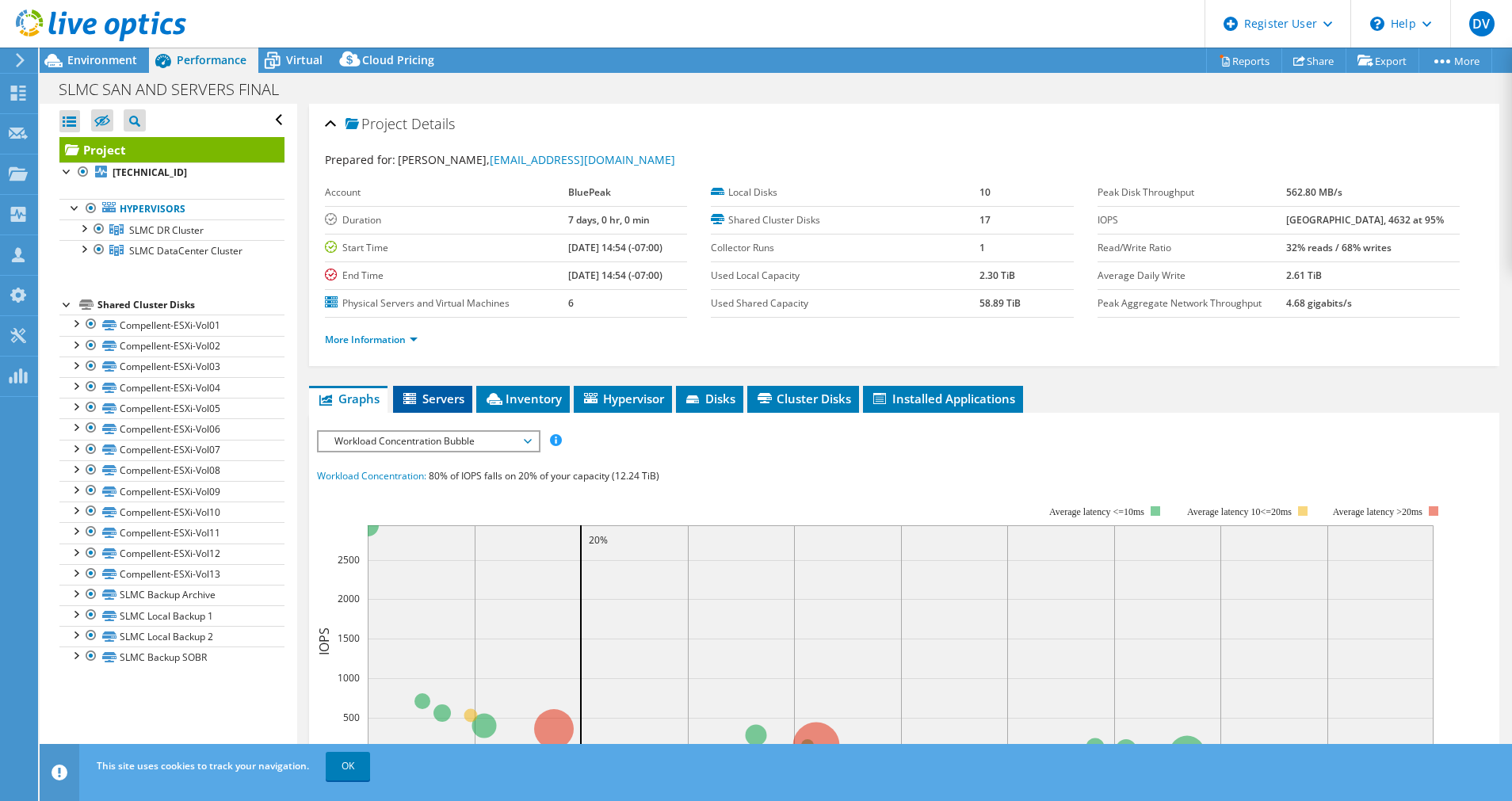
click at [425, 406] on li "Servers" at bounding box center [432, 400] width 79 height 27
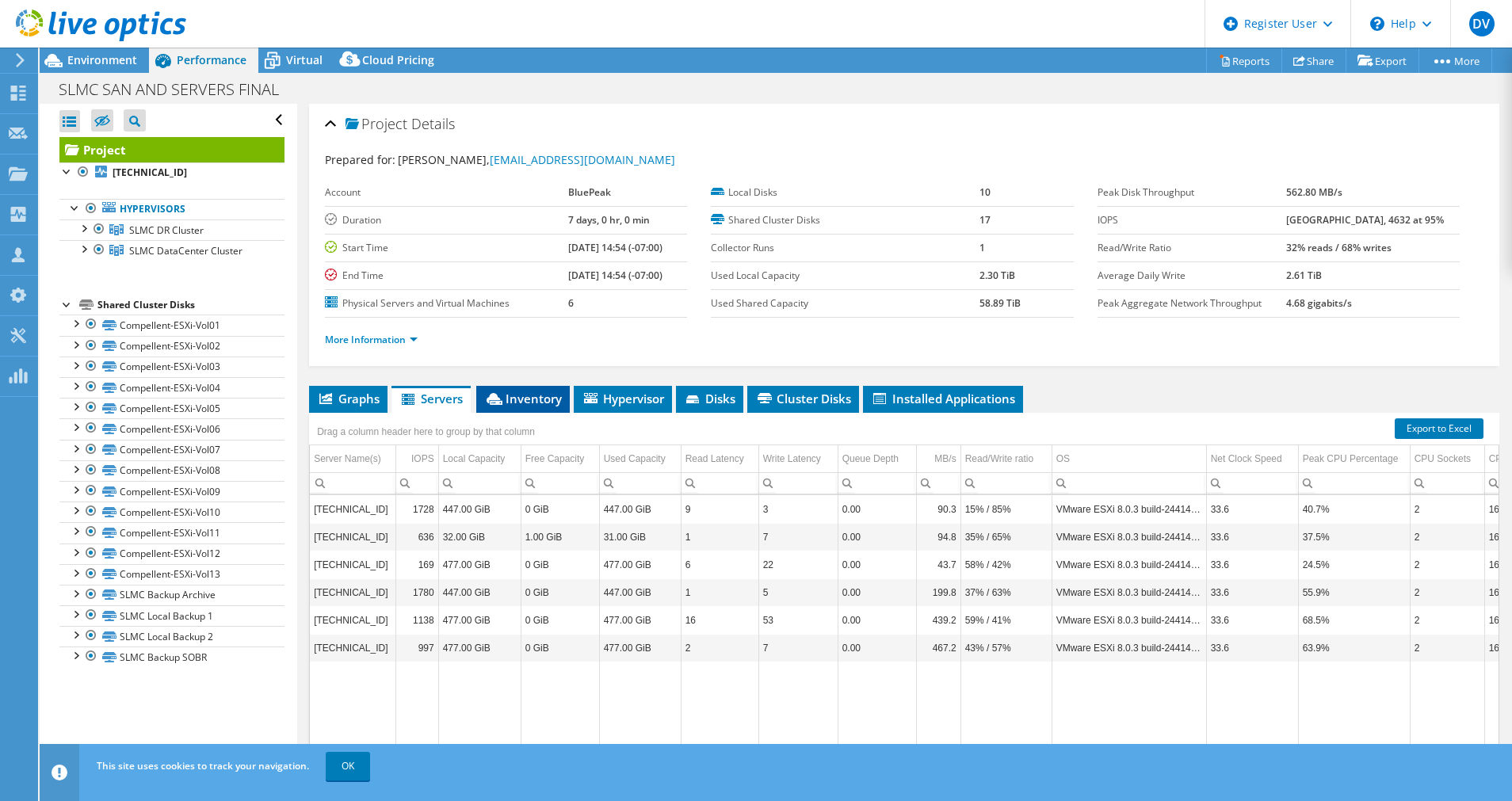
click at [544, 401] on span "Inventory" at bounding box center [522, 398] width 77 height 16
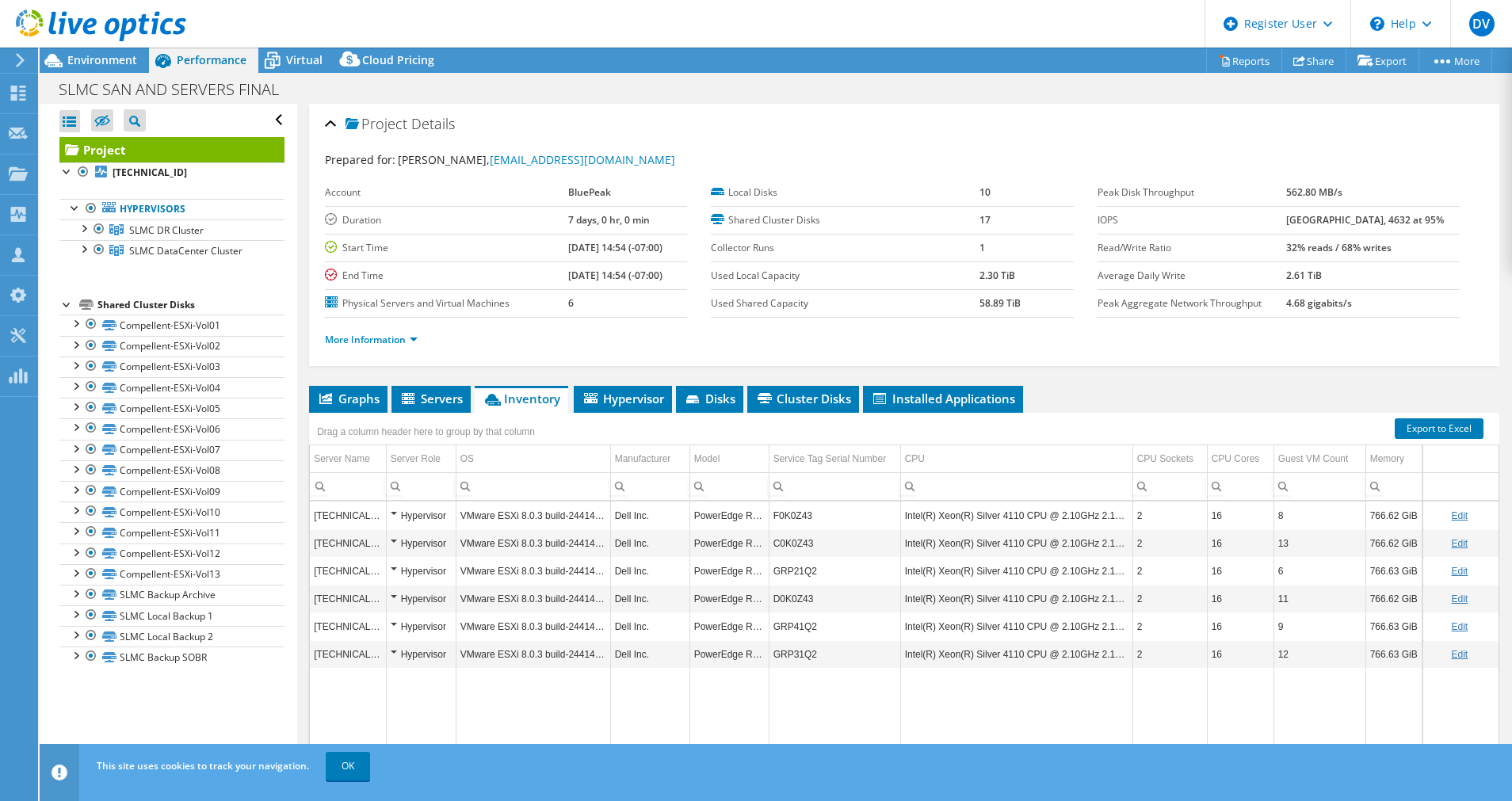
click at [130, 50] on div at bounding box center [93, 26] width 186 height 53
click at [129, 55] on span "Environment" at bounding box center [102, 60] width 70 height 15
